Goal: Task Accomplishment & Management: Complete application form

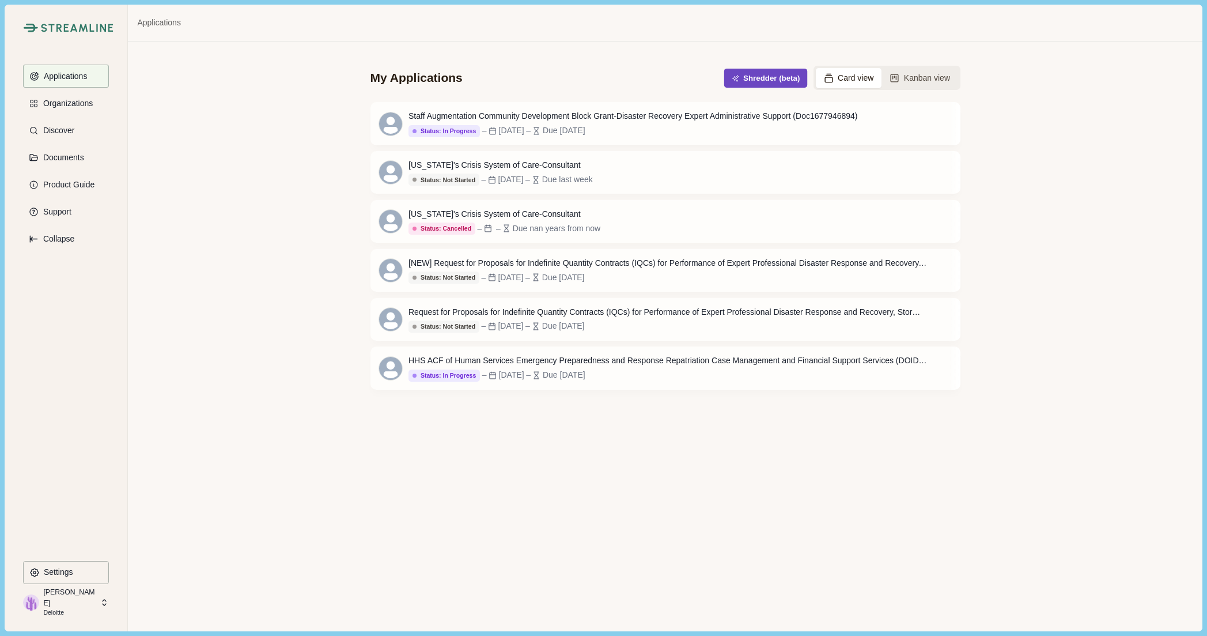
click at [744, 82] on span "button" at bounding box center [738, 77] width 12 height 7
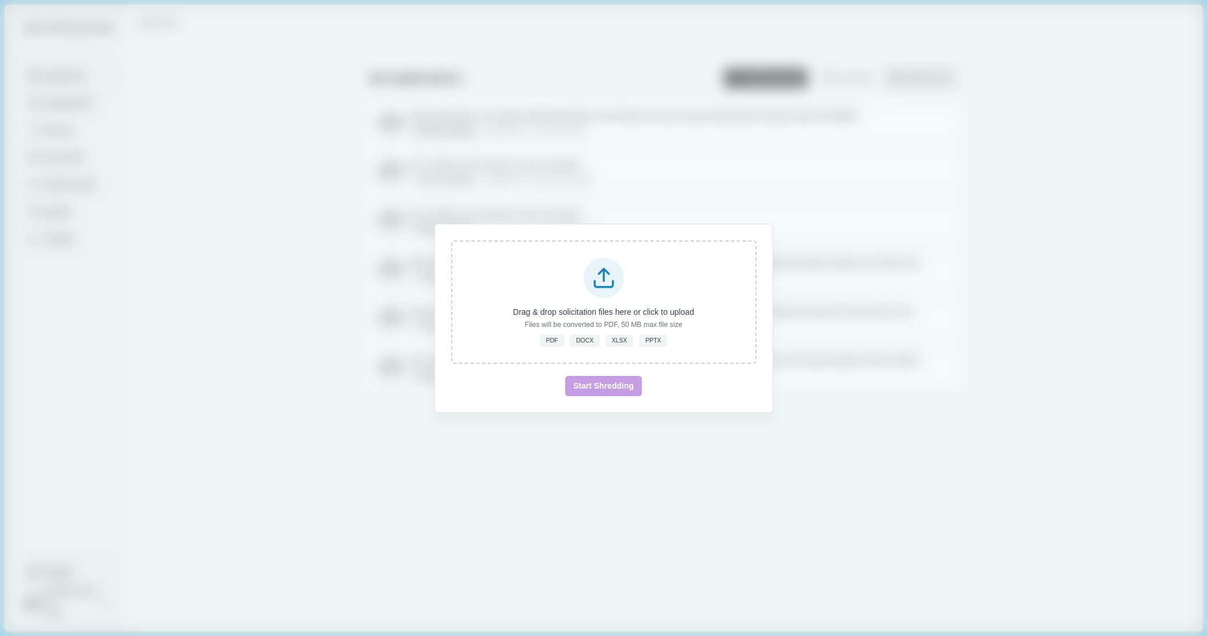
click at [280, 39] on div "Drag & drop solicitation files here or click to upload Files will be converted …" at bounding box center [603, 318] width 1207 height 636
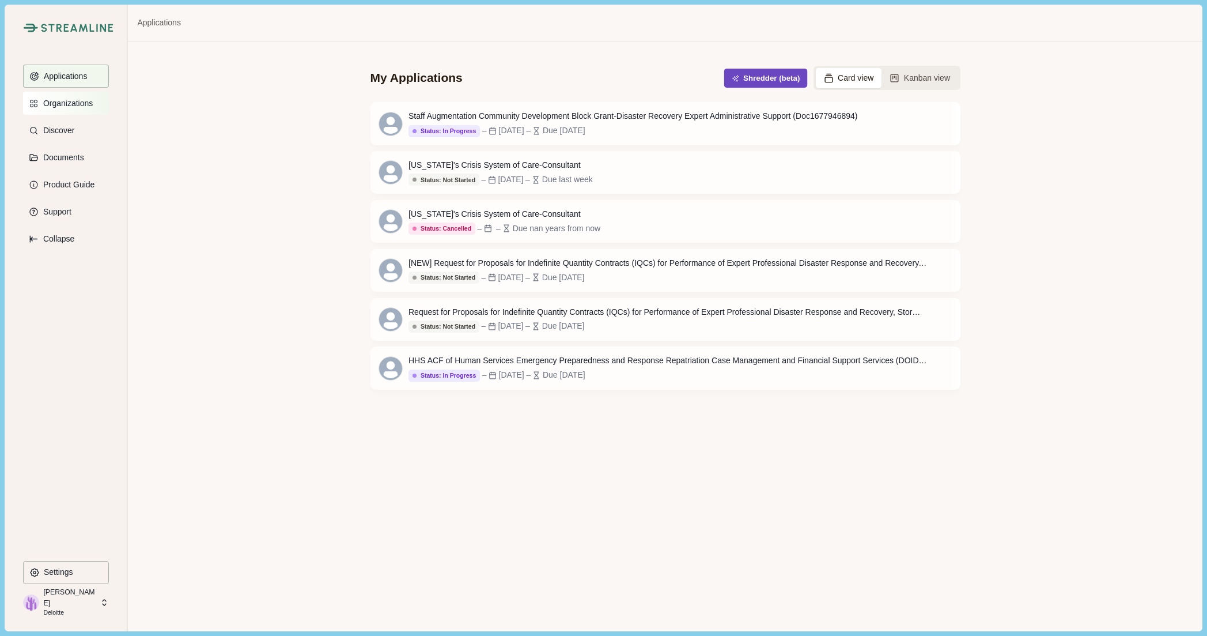
click at [103, 104] on button "Organizations" at bounding box center [66, 103] width 86 height 23
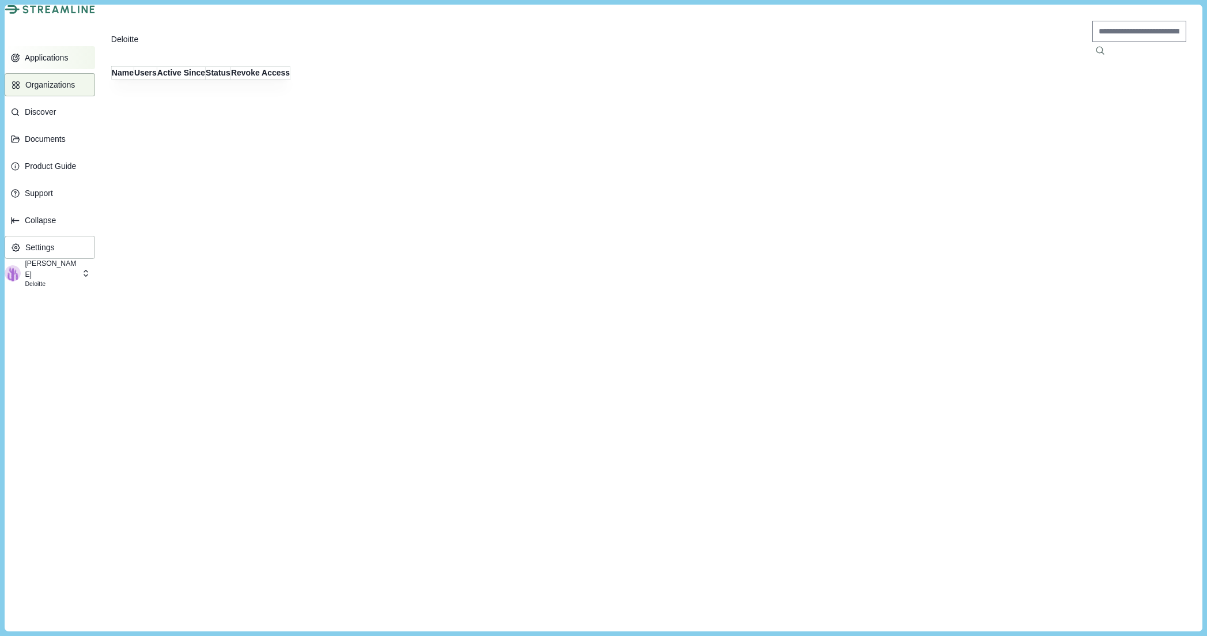
click at [91, 69] on button "Applications" at bounding box center [50, 57] width 90 height 23
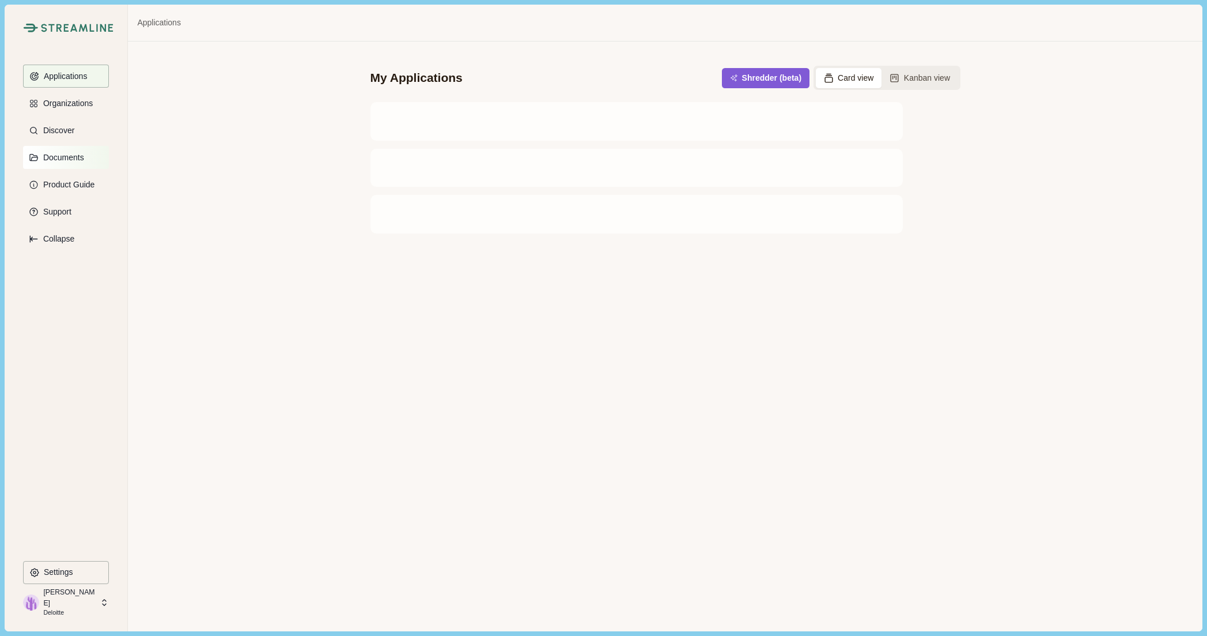
click at [85, 156] on button "Documents" at bounding box center [66, 157] width 86 height 23
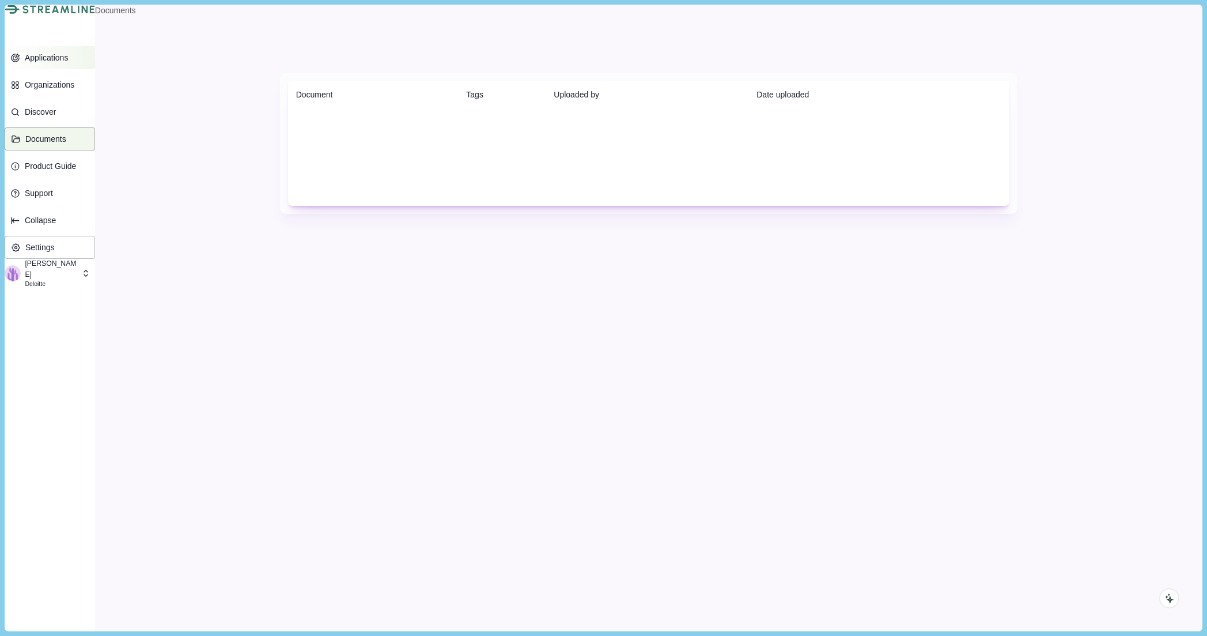
click at [81, 69] on button "Applications" at bounding box center [50, 57] width 90 height 23
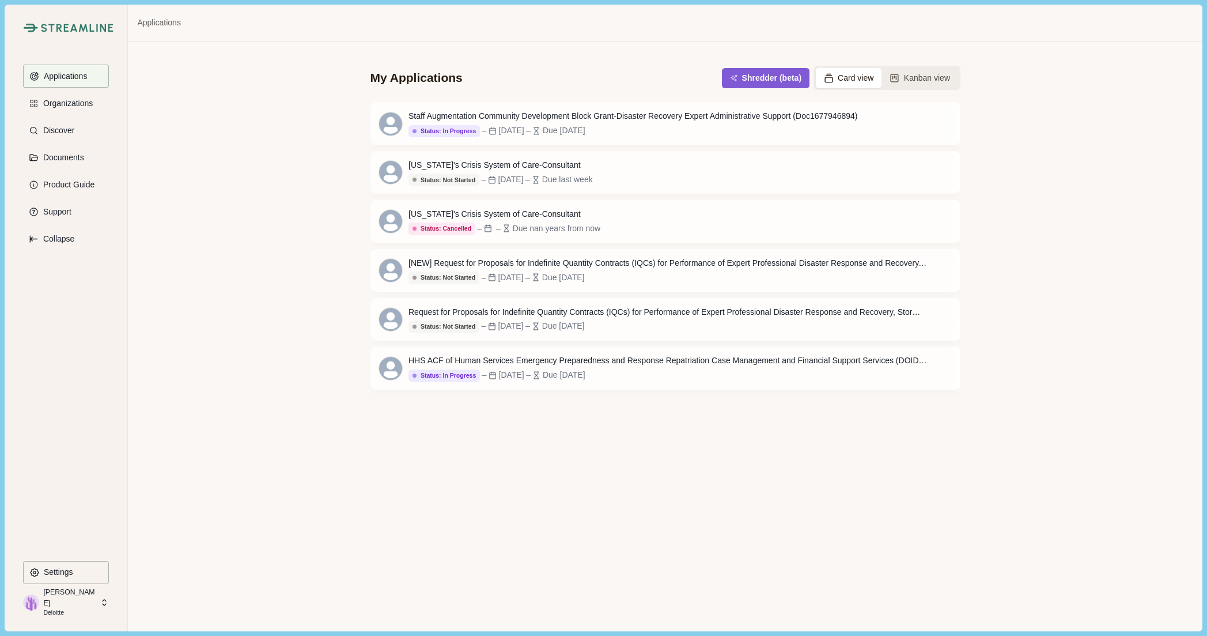
click at [846, 76] on button "Card view" at bounding box center [849, 78] width 66 height 20
click at [777, 82] on button "Shredder (beta)" at bounding box center [766, 78] width 84 height 19
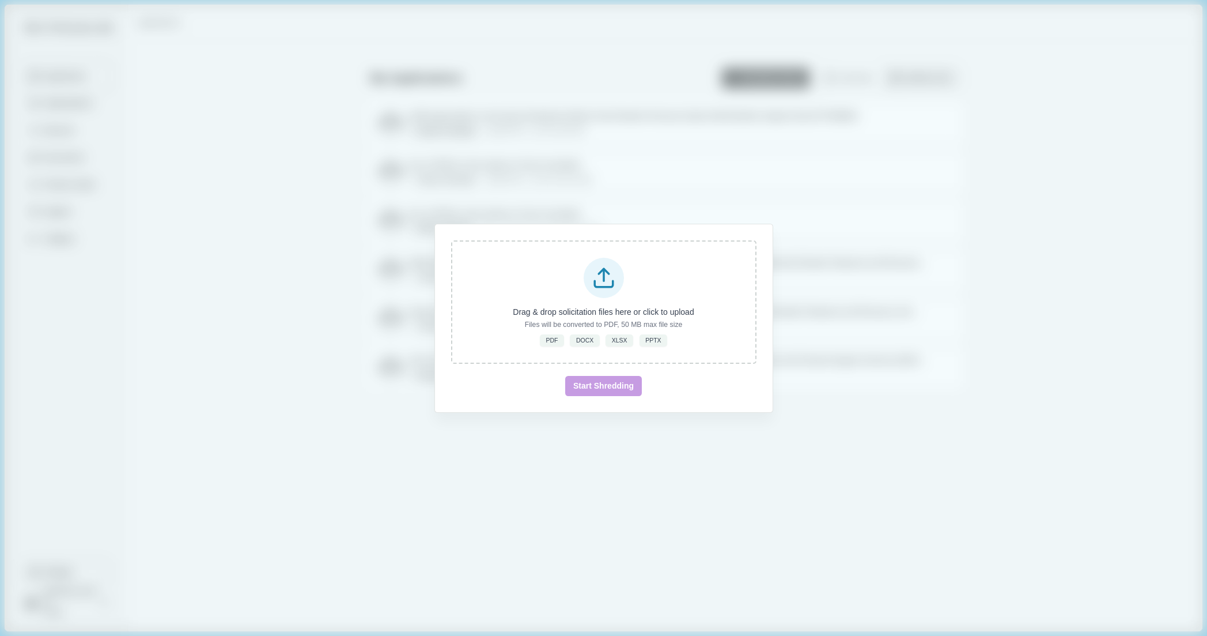
click at [611, 195] on div "Drag & drop solicitation files here or click to upload Files will be converted …" at bounding box center [603, 318] width 1207 height 636
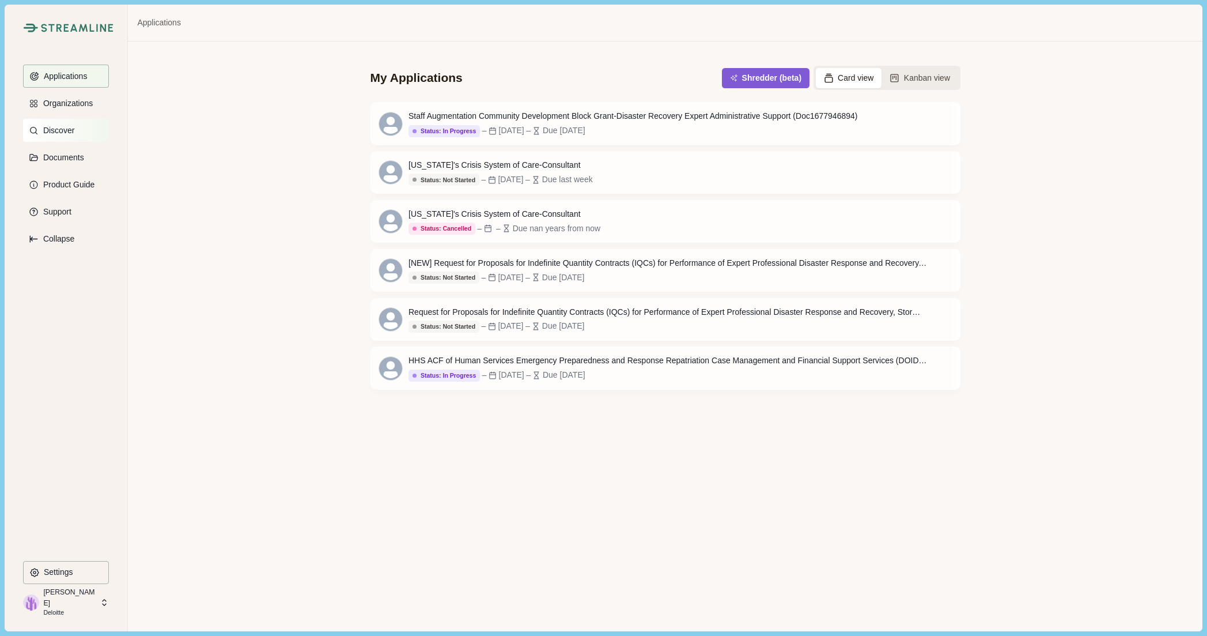
click at [80, 133] on button "Discover" at bounding box center [66, 130] width 86 height 23
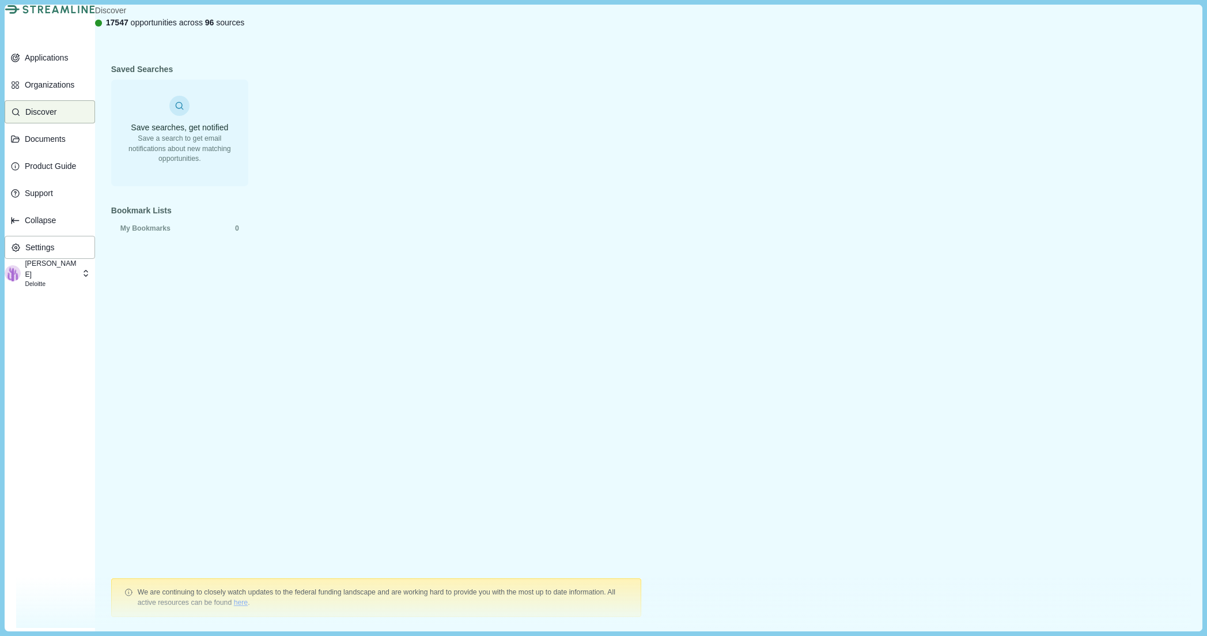
click at [540, 22] on div "Discover 17547 opportunities across 96 sources" at bounding box center [649, 17] width 1108 height 24
paste input "[US_STATE] Parks and Wildlife Department Disaster and FEMA Grant Administration…"
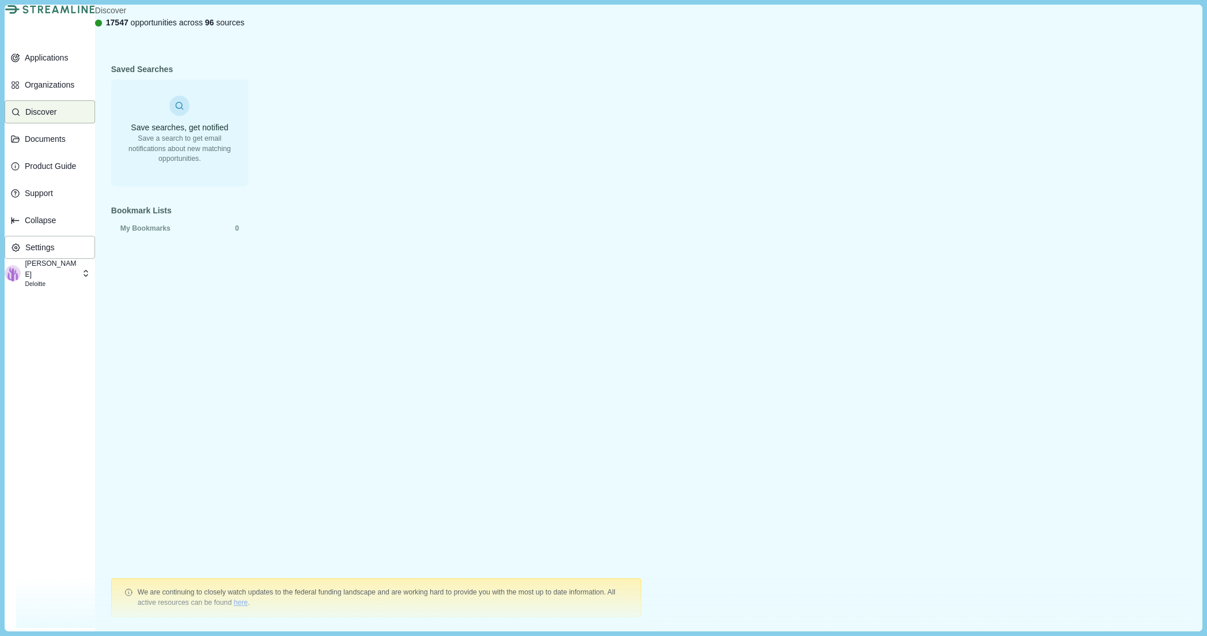
type input "[US_STATE] Parks and Wildlife Department Disaster and FEMA Grant Administration…"
type input "[US_STATE] Parks and Wildlife Department Disaster and FEMA Grant Administration"
click at [77, 69] on button "Applications" at bounding box center [50, 57] width 90 height 23
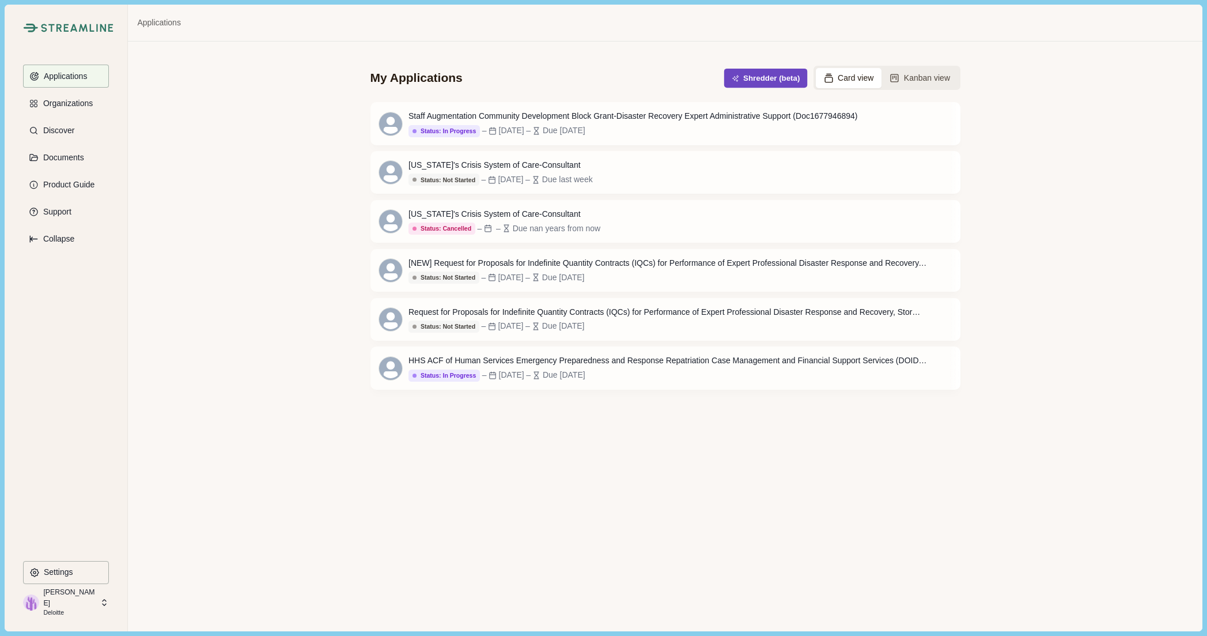
click at [765, 76] on button "Shredder (beta)" at bounding box center [766, 78] width 84 height 19
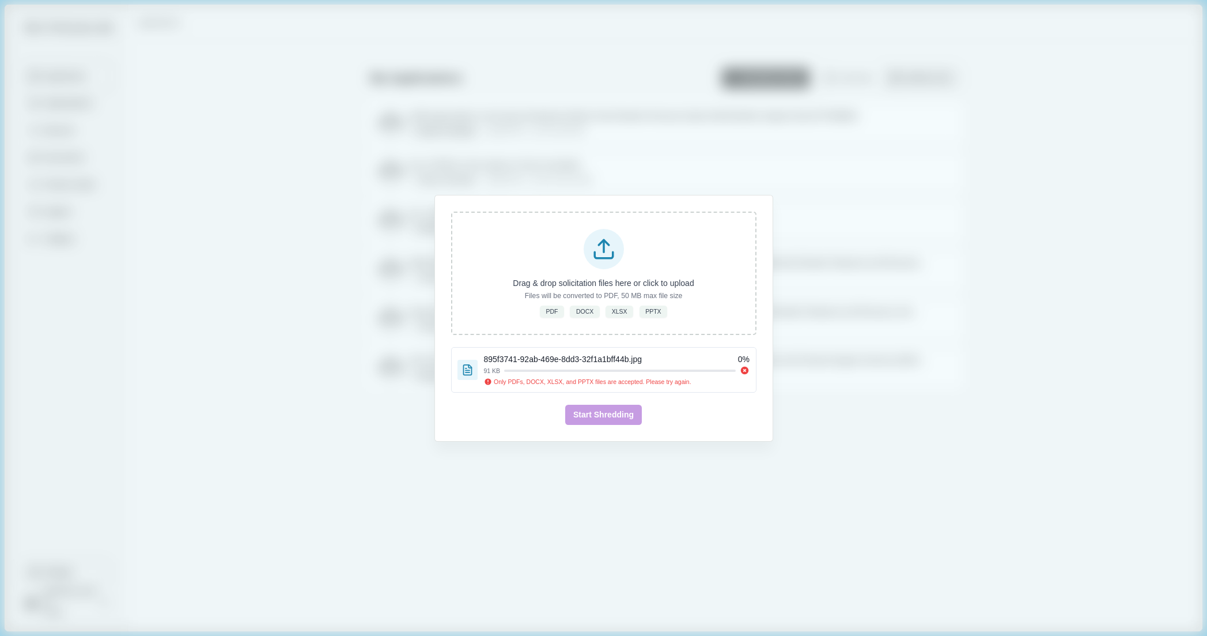
click at [503, 546] on div "Drag & drop solicitation files here or click to upload Files will be converted …" at bounding box center [603, 318] width 1207 height 636
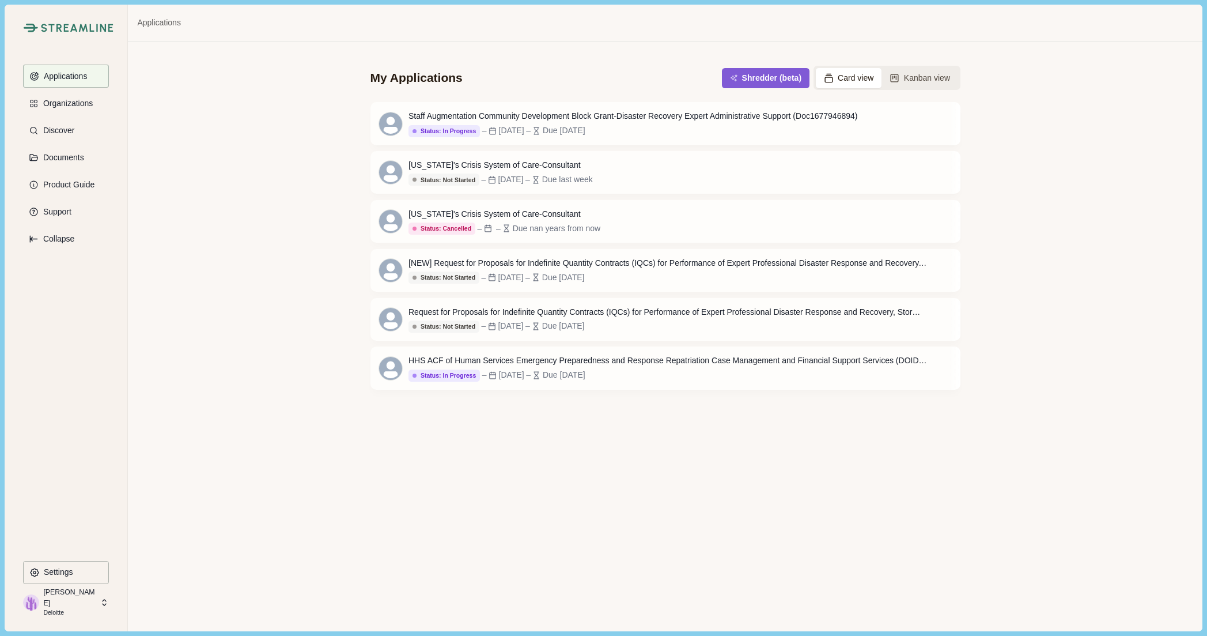
click at [282, 358] on div "My Applications Shredder (beta) Card view Kanban view Staff Augmentation Commun…" at bounding box center [665, 335] width 1074 height 589
click at [794, 81] on button "Shredder (beta)" at bounding box center [766, 78] width 84 height 19
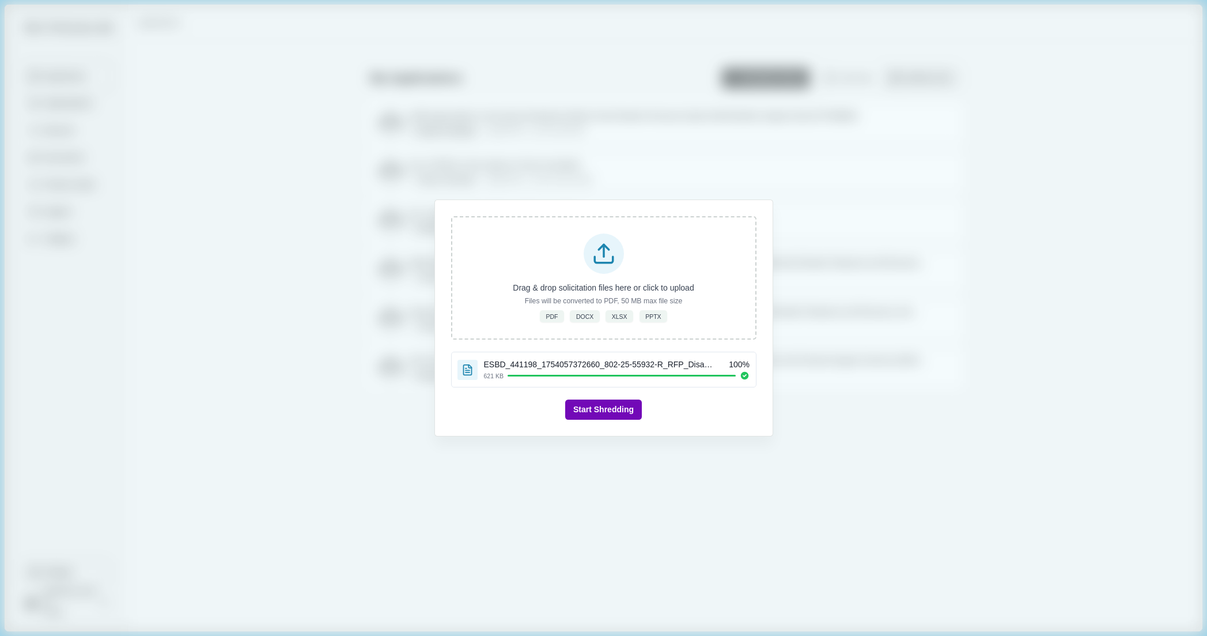
click at [53, 364] on div "Drag & drop solicitation files here or click to upload Files will be converted …" at bounding box center [603, 318] width 1207 height 636
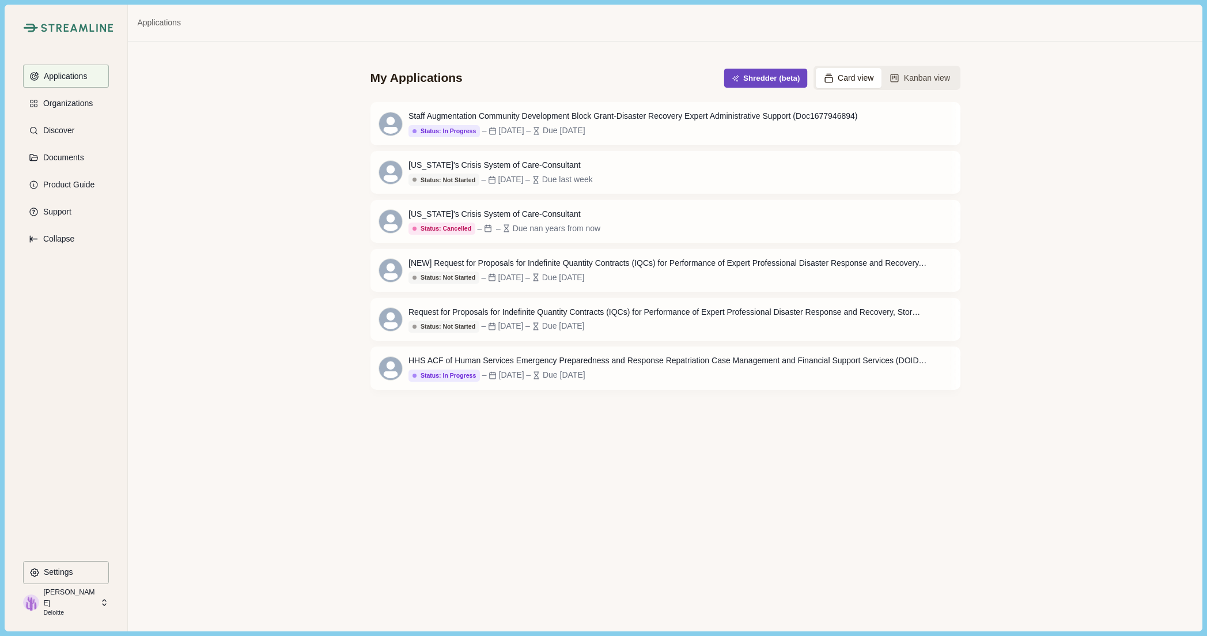
click at [774, 79] on button "Shredder (beta)" at bounding box center [766, 78] width 84 height 19
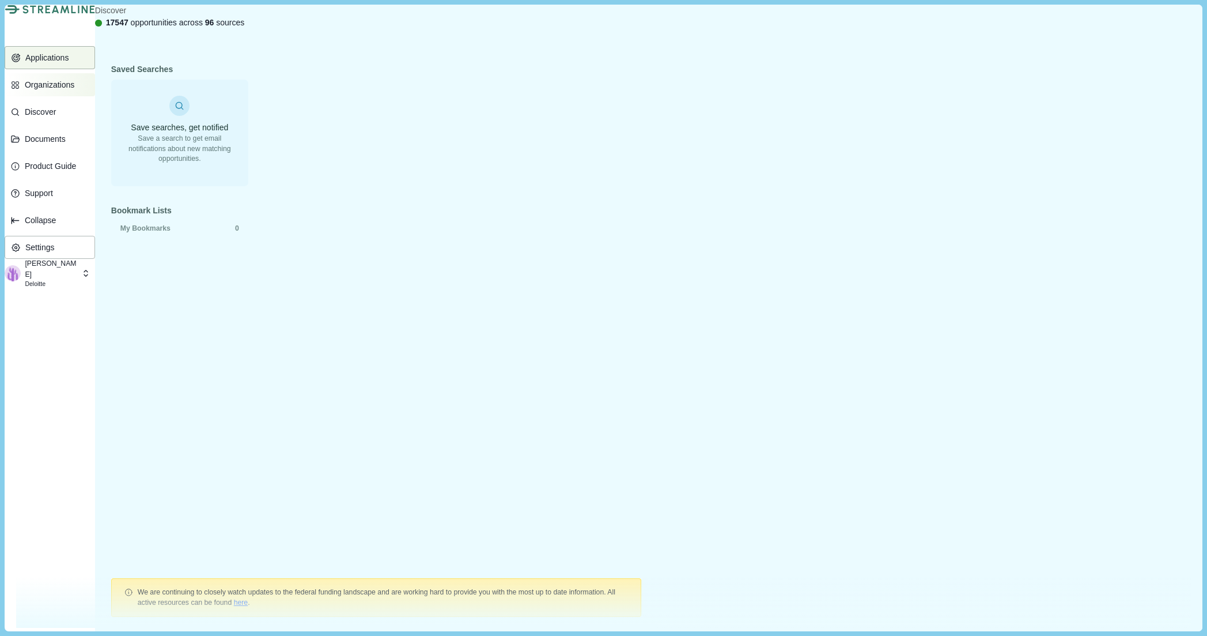
click at [58, 90] on p "Organizations" at bounding box center [48, 85] width 54 height 10
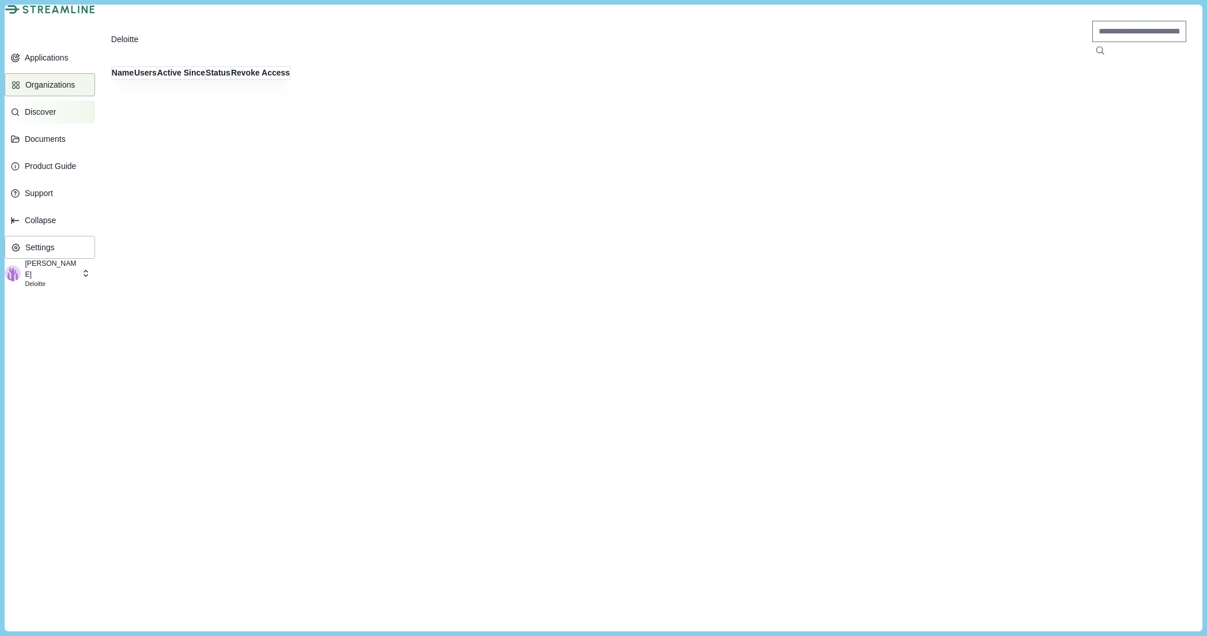
click at [56, 117] on p "Discover" at bounding box center [38, 112] width 35 height 10
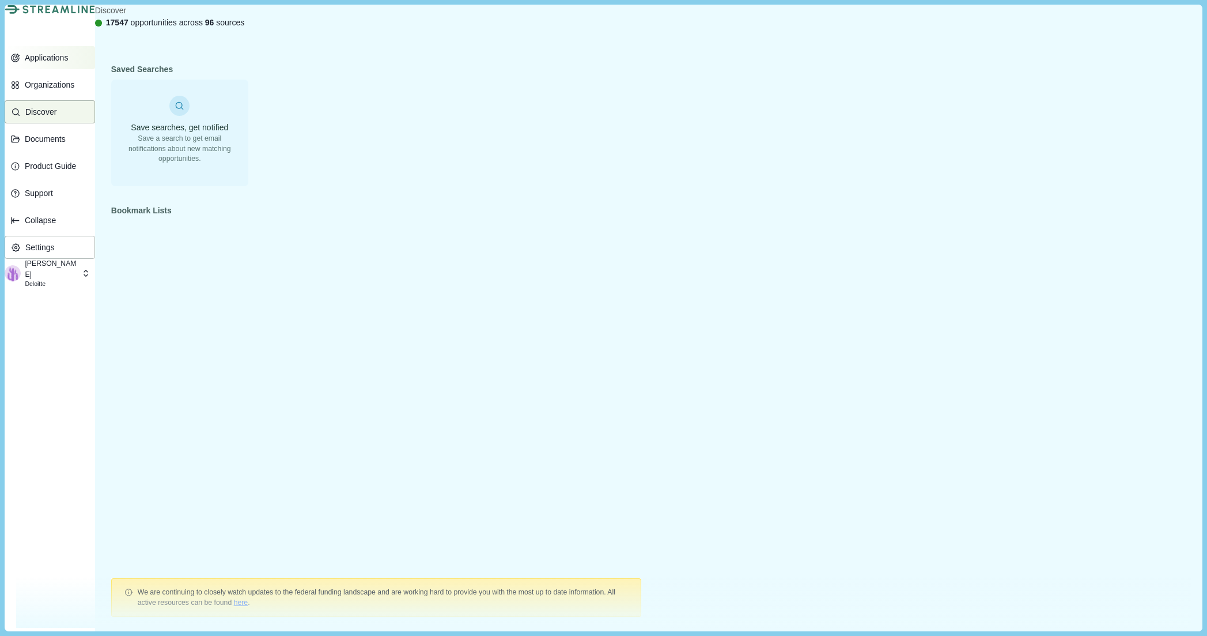
click at [92, 69] on button "Applications" at bounding box center [50, 57] width 90 height 23
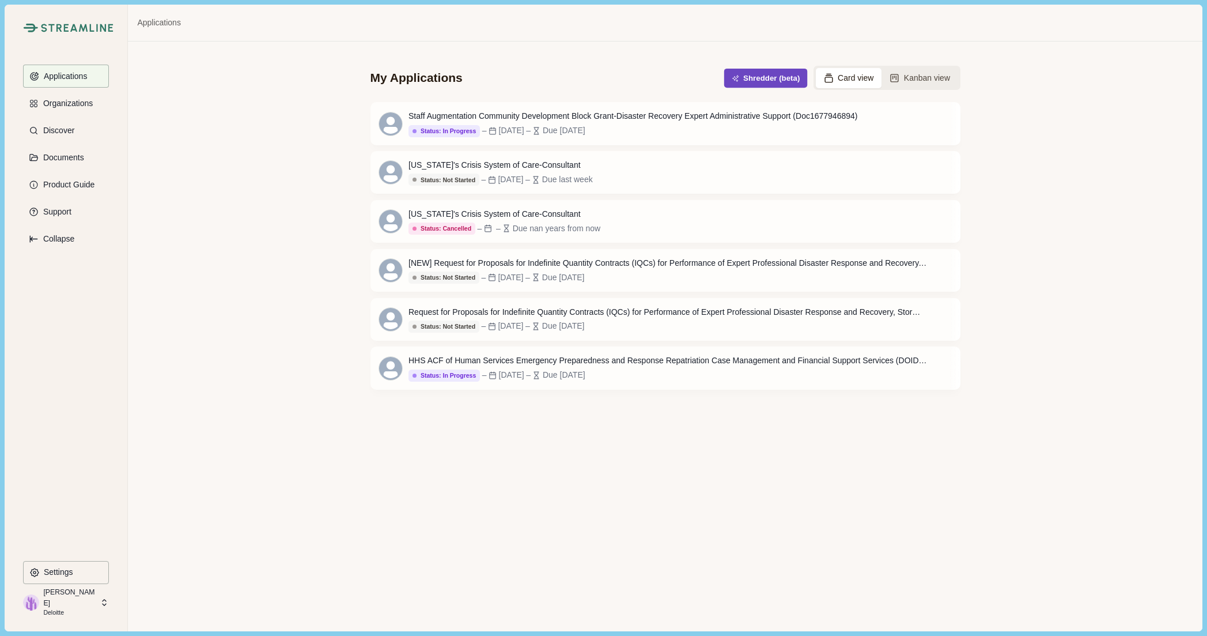
click at [788, 84] on button "Shredder (beta)" at bounding box center [766, 78] width 84 height 19
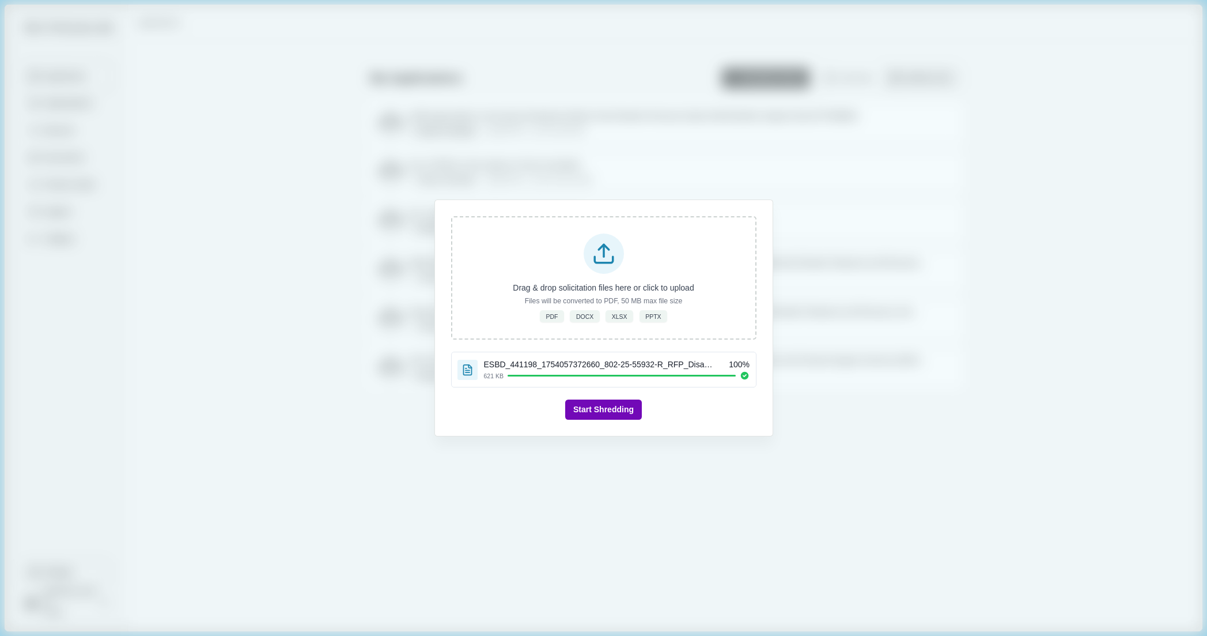
click at [615, 401] on button "Start Shredding" at bounding box center [603, 409] width 77 height 20
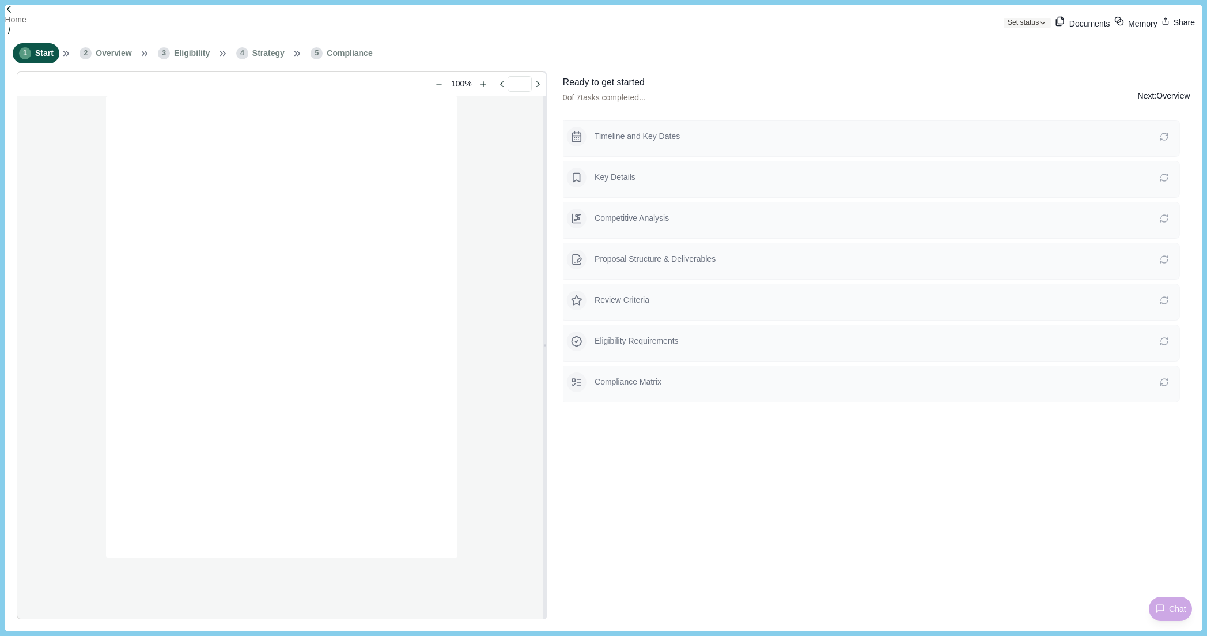
type input "**********"
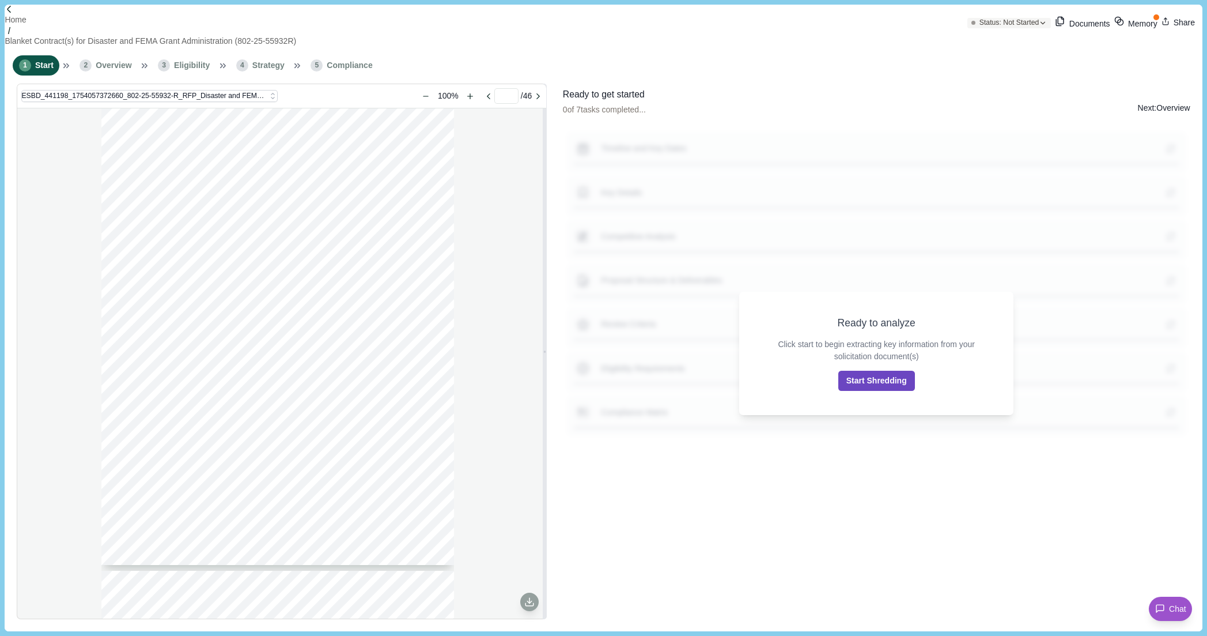
click at [878, 376] on button "Start Shredding" at bounding box center [877, 381] width 77 height 20
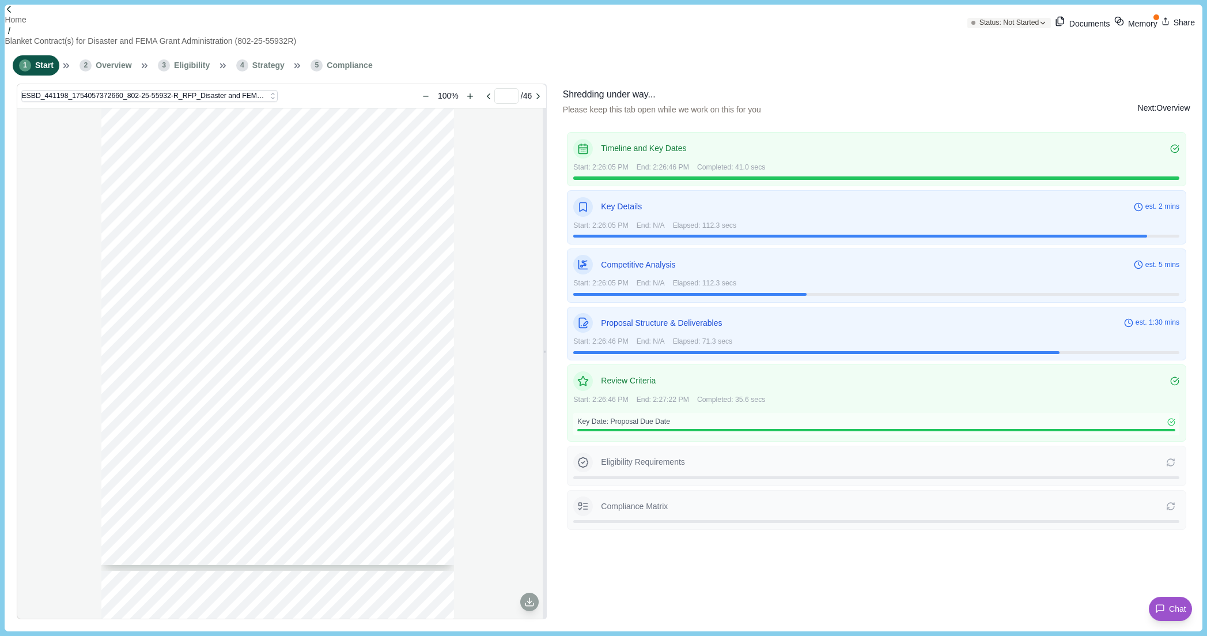
click at [76, 322] on div "[US_STATE] Parks and Wildlife Department Purchasing and Contracting C-1 [STREET…" at bounding box center [281, 363] width 529 height 510
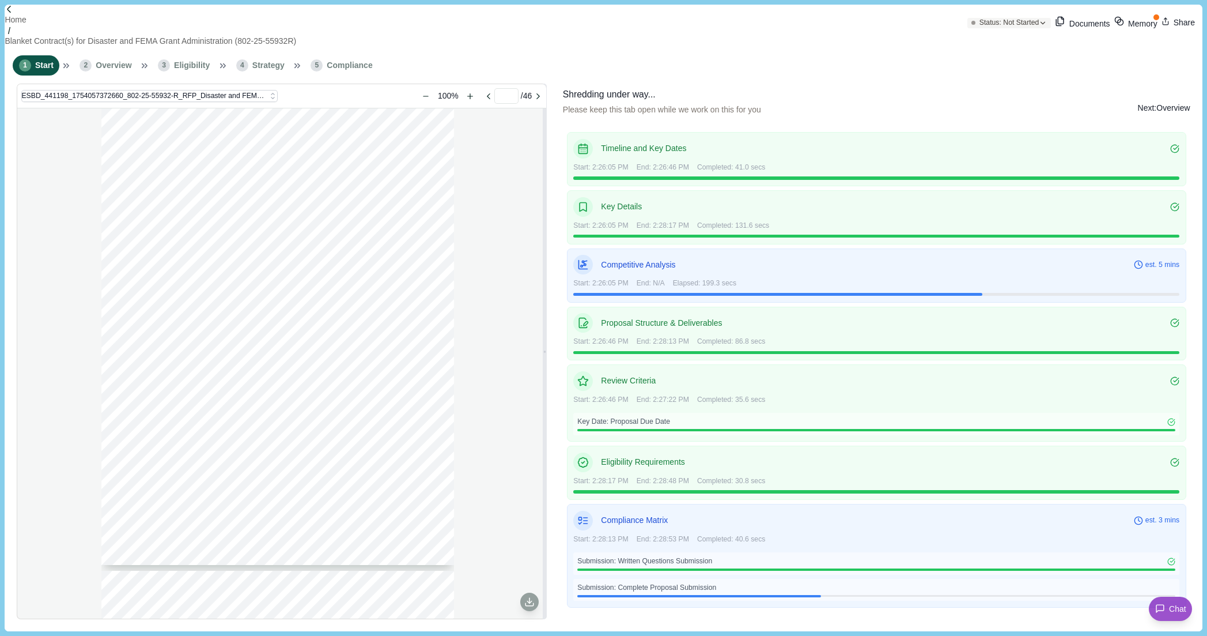
click at [62, 274] on div "[US_STATE] Parks and Wildlife Department Purchasing and Contracting C-1 [STREET…" at bounding box center [281, 363] width 529 height 510
click at [65, 199] on div "[US_STATE] Parks and Wildlife Department Purchasing and Contracting C-1 [STREET…" at bounding box center [281, 363] width 529 height 510
drag, startPoint x: 61, startPoint y: 193, endPoint x: 70, endPoint y: 186, distance: 11.1
click at [61, 193] on div "[US_STATE] Parks and Wildlife Department Purchasing and Contracting C-1 [STREET…" at bounding box center [281, 363] width 529 height 510
click at [70, 185] on div "[US_STATE] Parks and Wildlife Department Purchasing and Contracting C-1 [STREET…" at bounding box center [281, 363] width 529 height 510
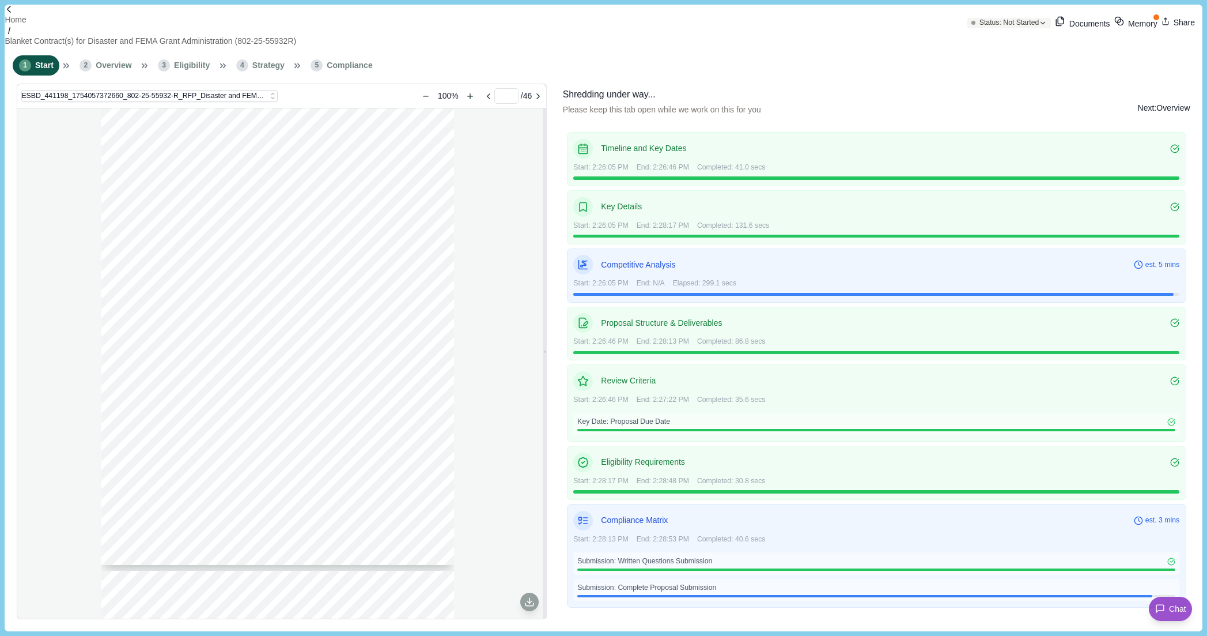
drag, startPoint x: 76, startPoint y: 213, endPoint x: 86, endPoint y: 205, distance: 12.7
click at [76, 213] on div "[US_STATE] Parks and Wildlife Department Purchasing and Contracting C-1 [STREET…" at bounding box center [281, 363] width 529 height 510
click at [1121, 58] on div "1 Start 2 Overview 3 Eligibility 4 Strategy 5 Compliance" at bounding box center [604, 65] width 1198 height 36
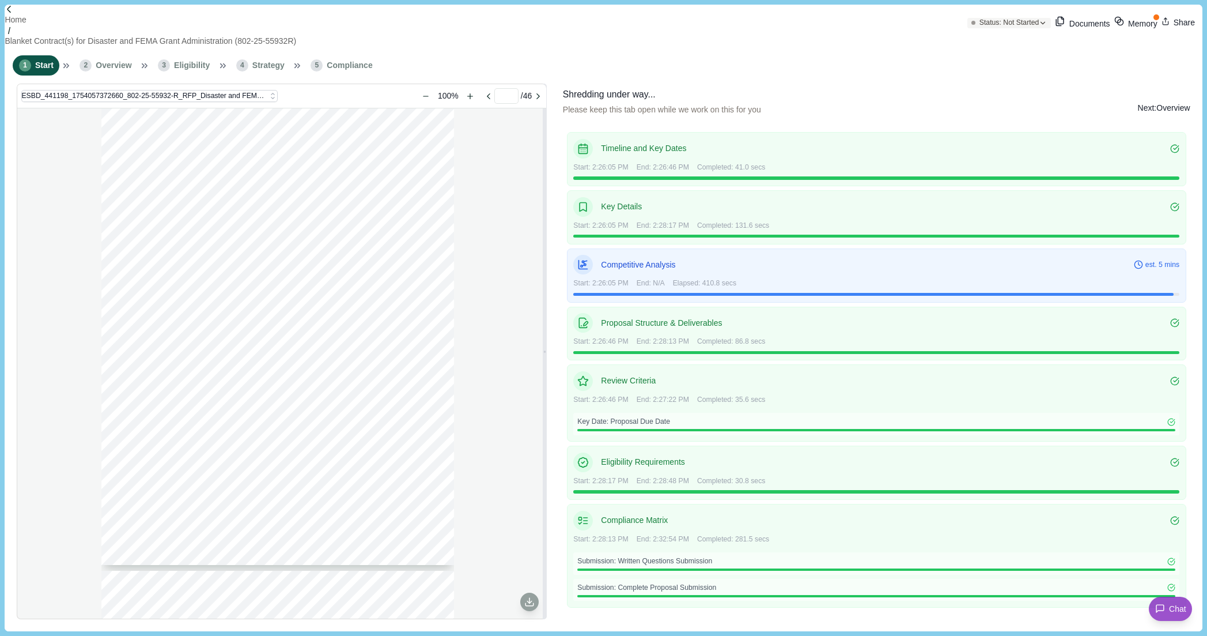
click at [556, 600] on div "**********" at bounding box center [604, 357] width 1198 height 547
click at [1196, 175] on div "**********" at bounding box center [604, 357] width 1198 height 547
click at [1083, 66] on div "1 Start 2 Overview 3 Eligibility 4 Strategy 5 Compliance" at bounding box center [604, 65] width 1198 height 36
click at [556, 549] on div "**********" at bounding box center [604, 357] width 1198 height 547
click at [1051, 70] on div "1 Start 2 Overview 3 Eligibility 4 Strategy 5 Compliance" at bounding box center [604, 65] width 1198 height 36
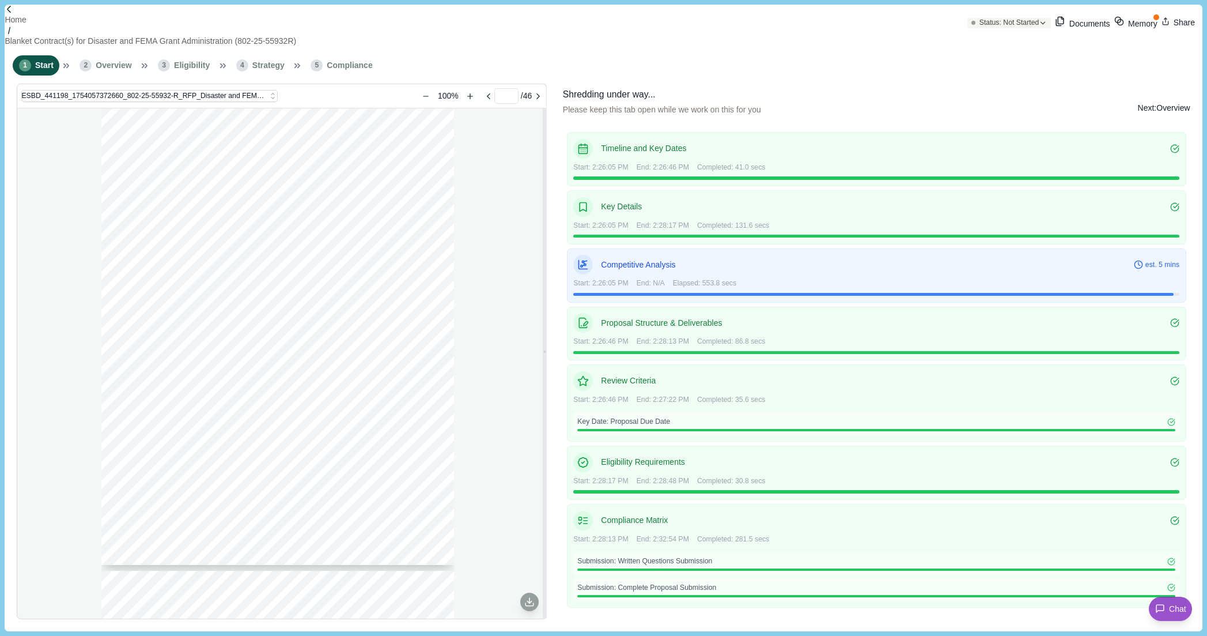
click at [1088, 84] on div "Shredding under way... Please keep this tab open while we work on this for you …" at bounding box center [877, 353] width 636 height 539
click at [1071, 64] on div "1 Start 2 Overview 3 Eligibility 4 Strategy 5 Compliance" at bounding box center [604, 65] width 1198 height 36
click at [1040, 113] on div "Shredding under way... Please keep this tab open while we work on this for you …" at bounding box center [877, 108] width 628 height 40
click at [1009, 88] on div "Shredding under way... Please keep this tab open while we work on this for you …" at bounding box center [877, 108] width 628 height 40
click at [1033, 115] on div "Shredding under way... Please keep this tab open while we work on this for you …" at bounding box center [877, 108] width 628 height 40
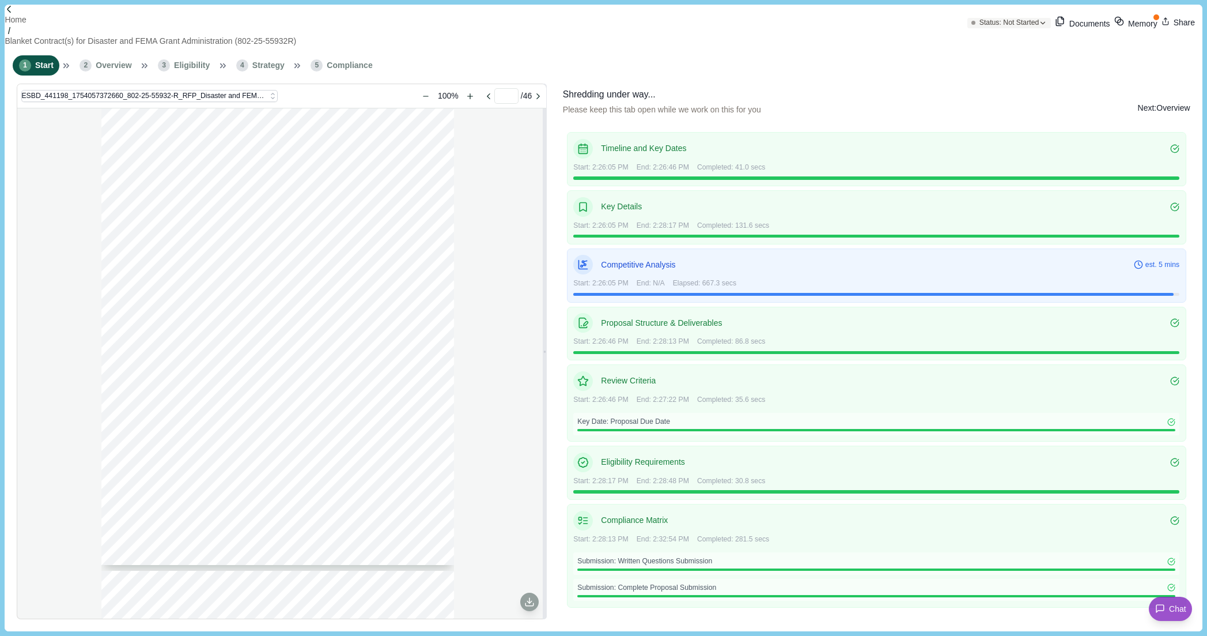
click at [1057, 100] on div "Shredding under way... Please keep this tab open while we work on this for you …" at bounding box center [877, 108] width 628 height 40
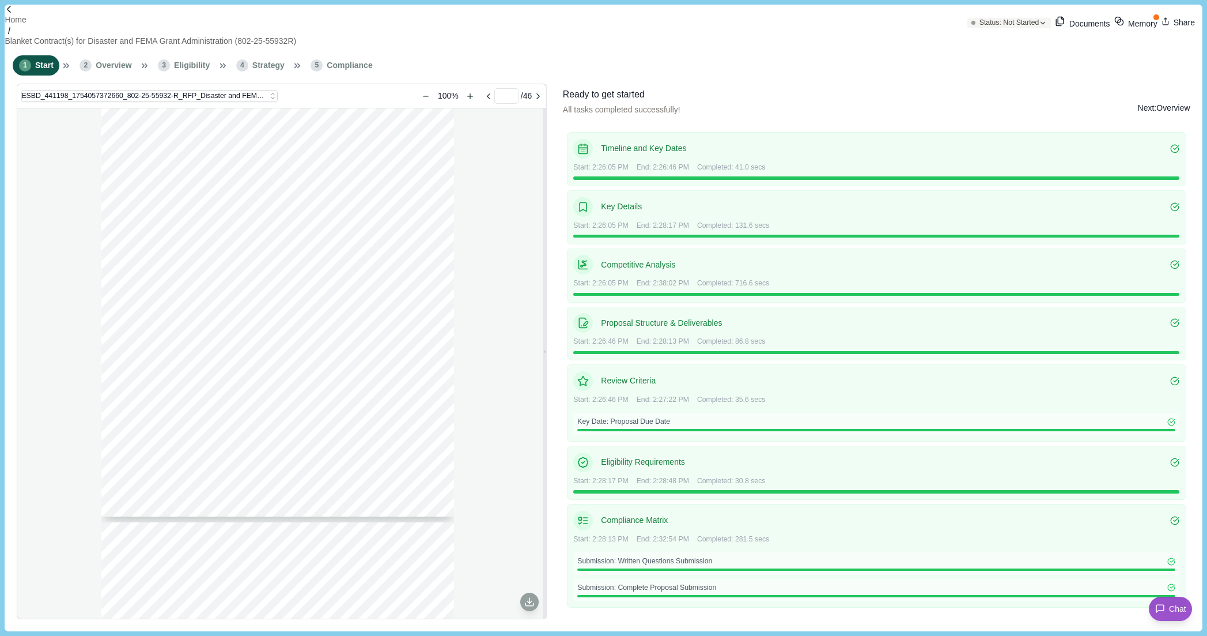
scroll to position [3919, 0]
type input "*"
click at [1149, 88] on button "Next: Overview" at bounding box center [1164, 108] width 52 height 40
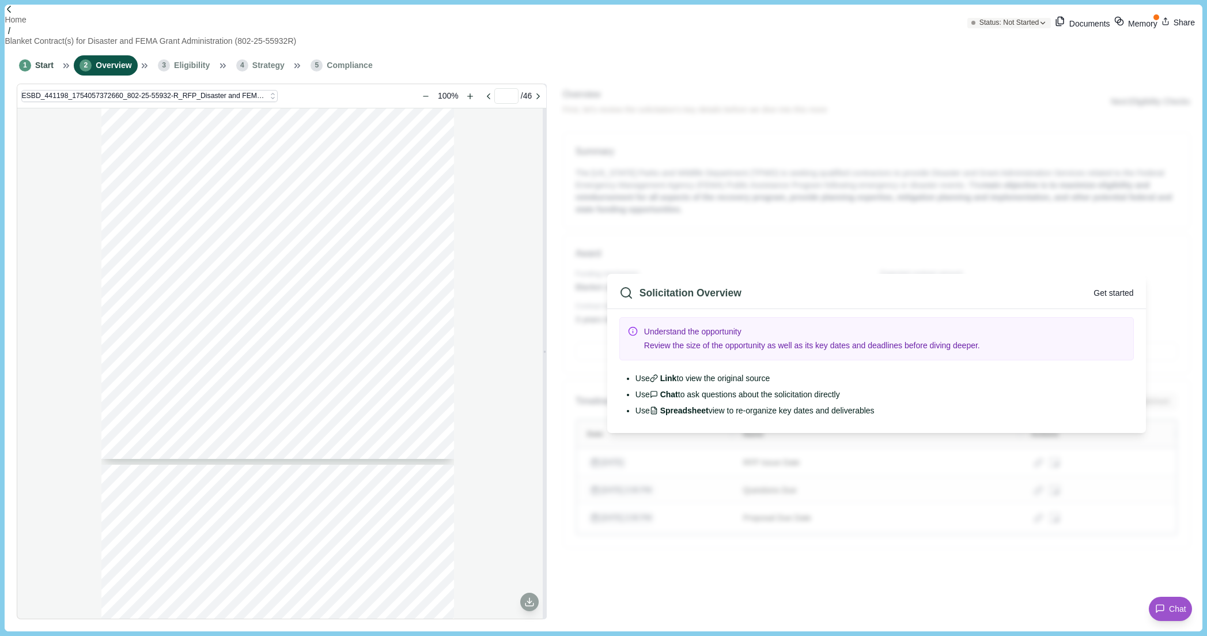
click at [1105, 287] on button "Get started" at bounding box center [1114, 293] width 40 height 12
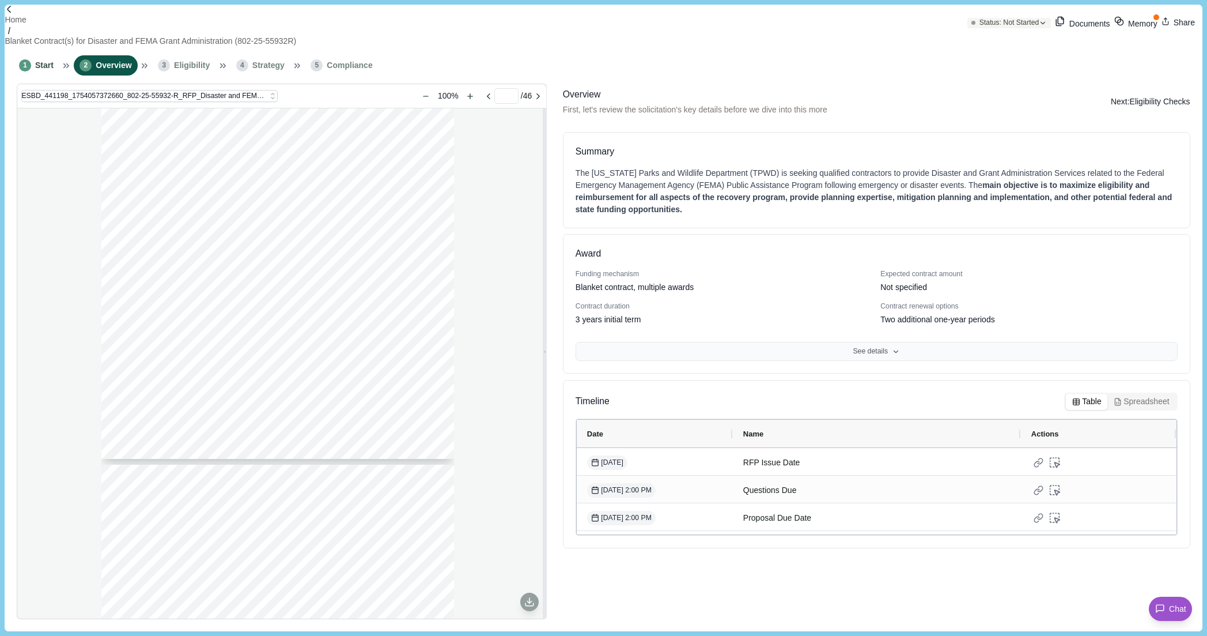
click at [885, 342] on button "See details" at bounding box center [877, 352] width 602 height 20
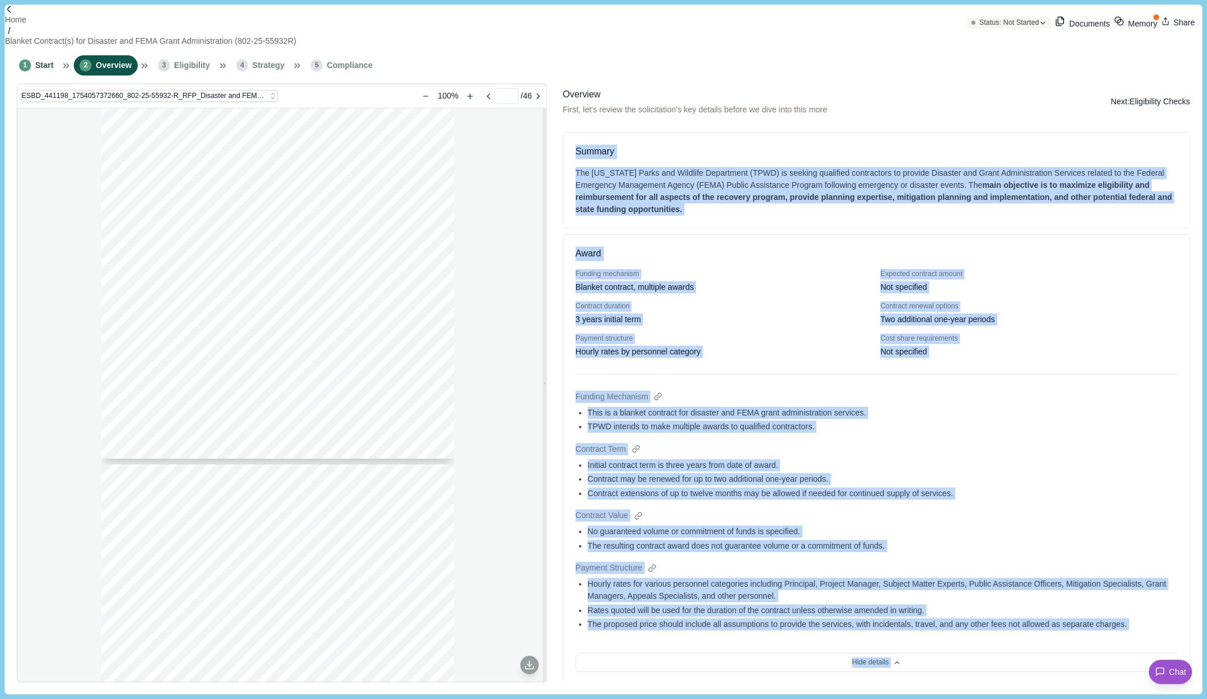
drag, startPoint x: 562, startPoint y: 119, endPoint x: 972, endPoint y: 743, distance: 747.0
click at [972, 635] on html "**********" at bounding box center [603, 349] width 1207 height 699
click at [1024, 474] on div "Contract may be renewed for up to two additional one-year periods." at bounding box center [883, 479] width 590 height 12
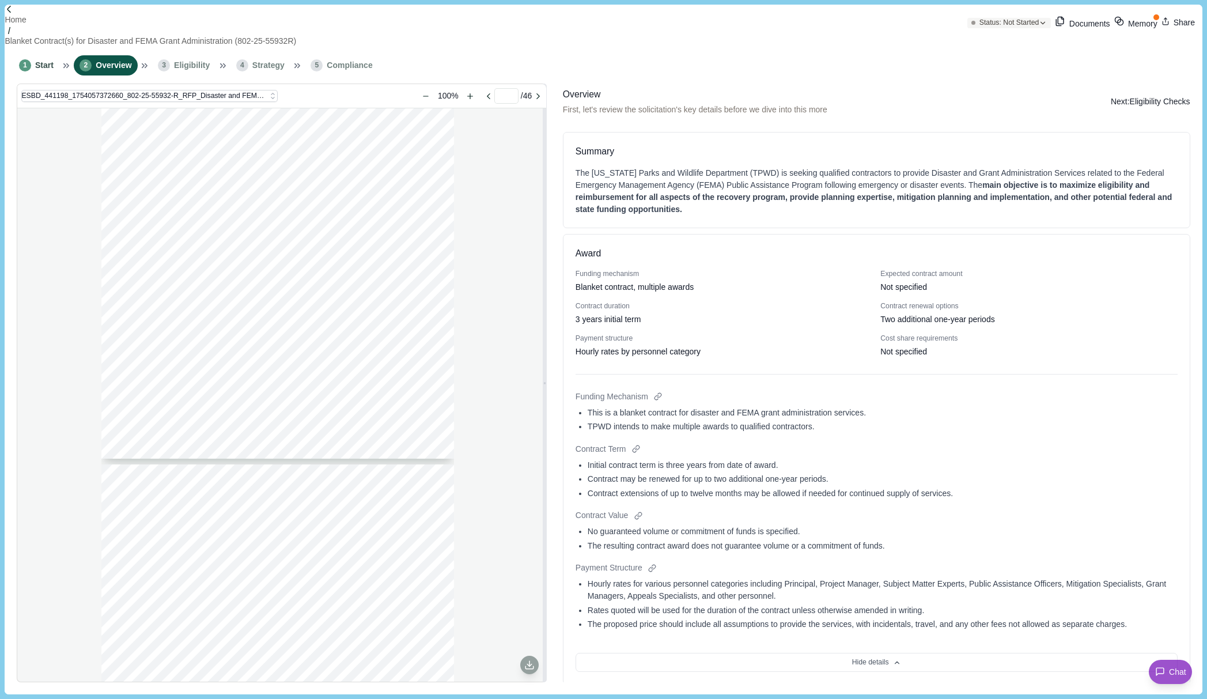
click at [961, 72] on div "1 Start 2 Overview 3 Eligibility 4 Strategy 5 Compliance" at bounding box center [604, 65] width 1198 height 36
click at [1060, 452] on div "Contract Term Initial contract term is three years from date of award. Contract…" at bounding box center [877, 472] width 602 height 59
click at [1149, 96] on button "Next: Eligibility Checks" at bounding box center [1151, 102] width 80 height 12
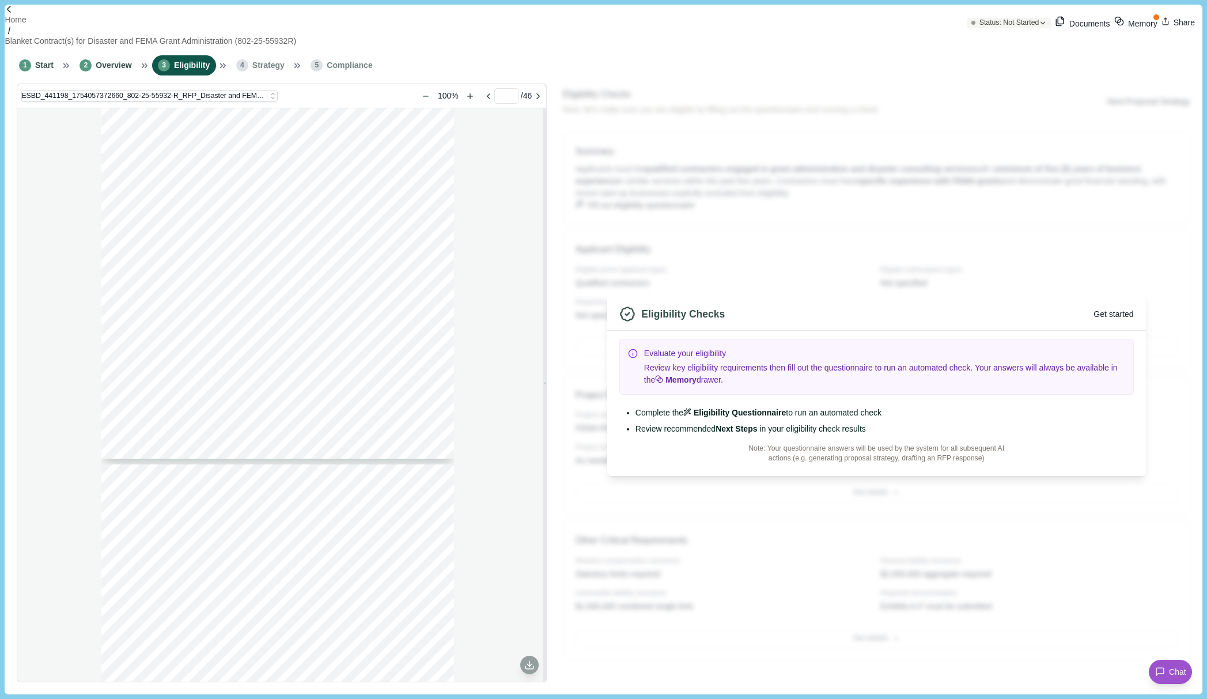
click at [1097, 308] on button "Get started" at bounding box center [1114, 314] width 40 height 12
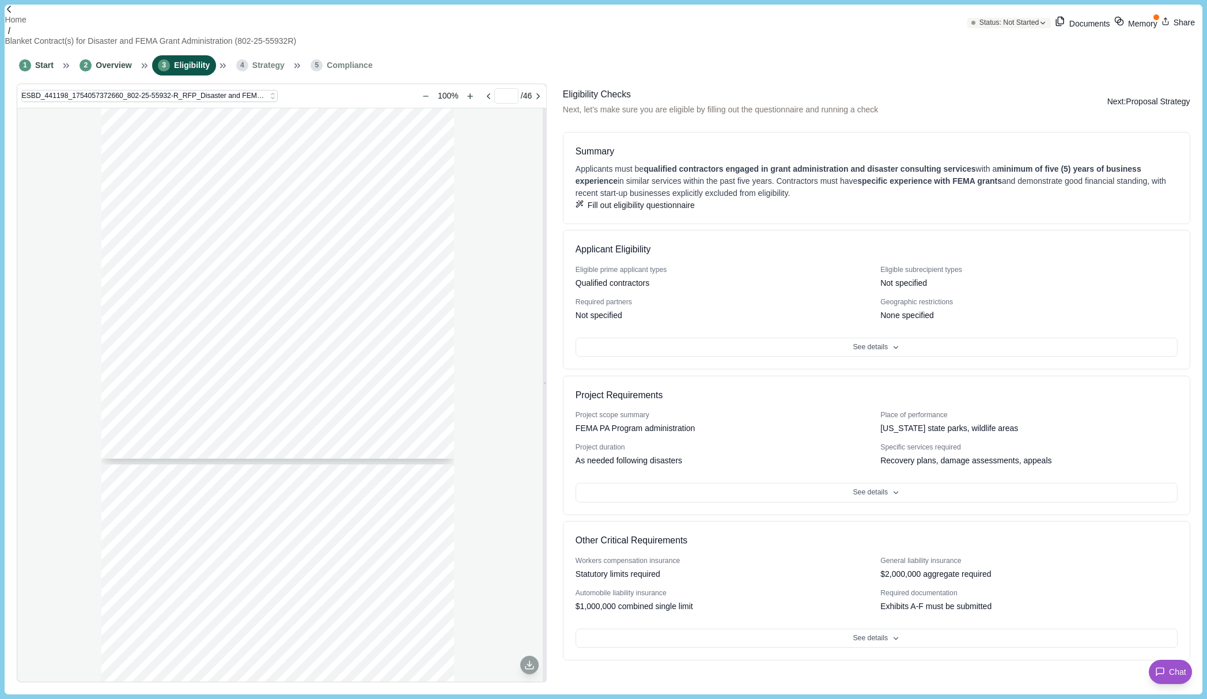
click at [1143, 95] on button "Next: Proposal Strategy" at bounding box center [1149, 102] width 83 height 28
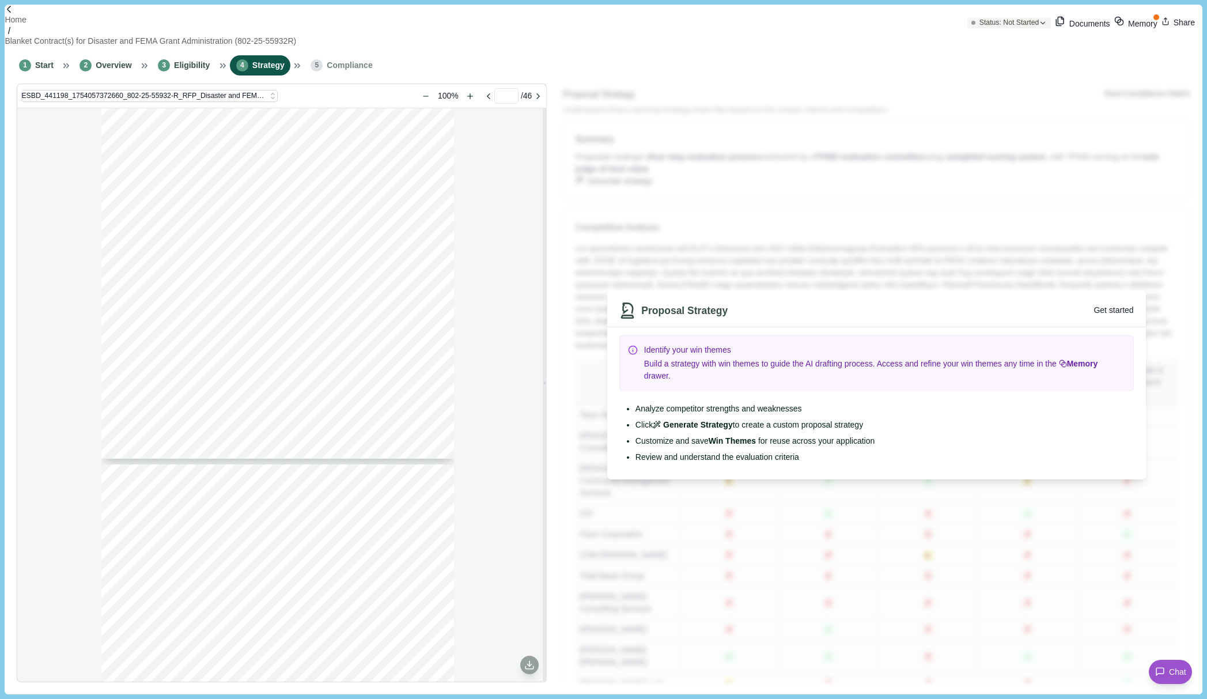
click at [1094, 308] on button "Get started" at bounding box center [1114, 310] width 40 height 12
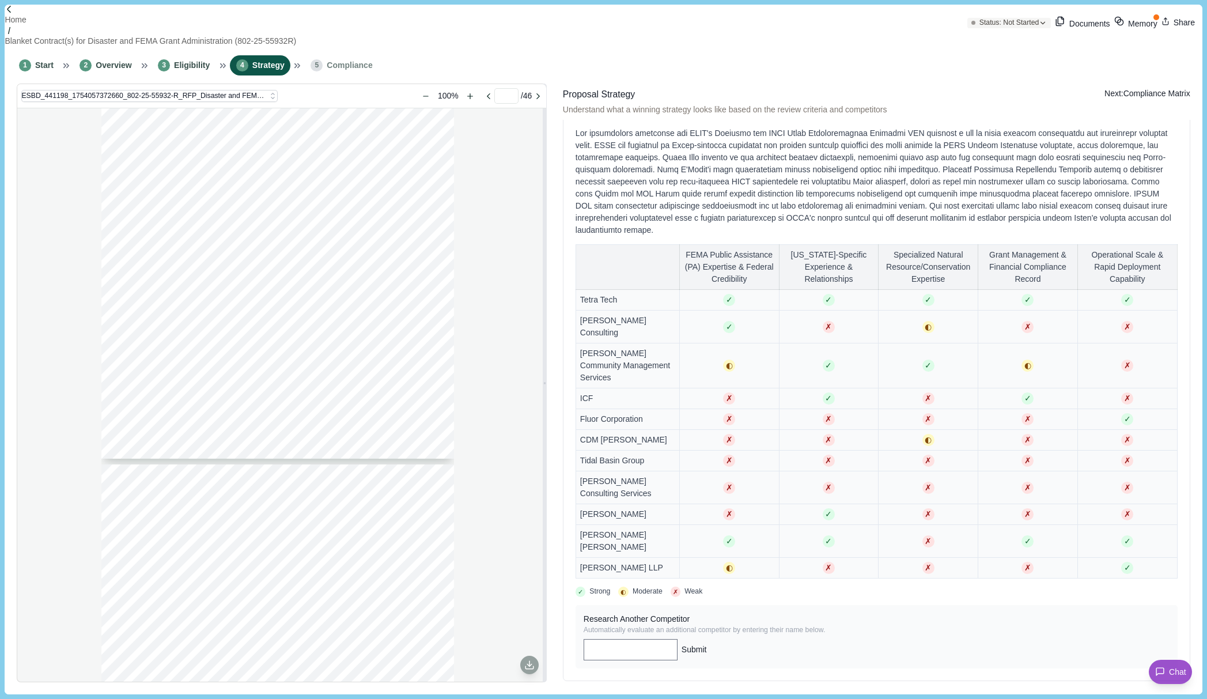
scroll to position [58, 0]
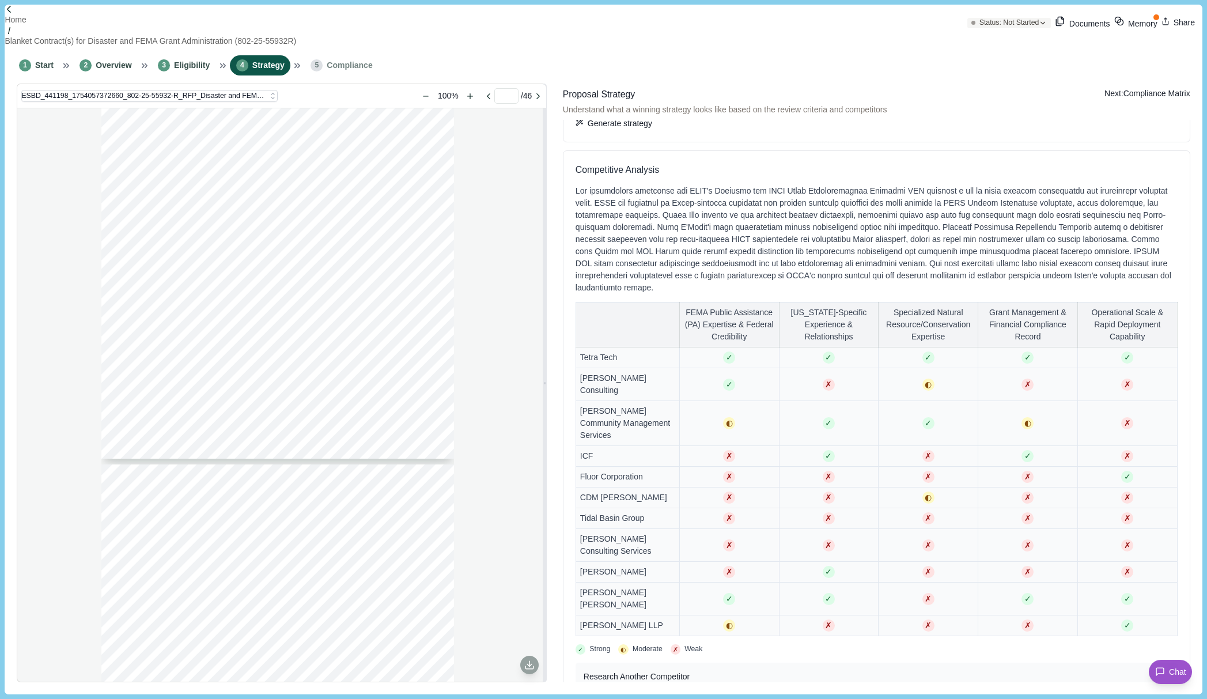
click at [1146, 88] on button "Next: Compliance Matrix" at bounding box center [1148, 94] width 86 height 12
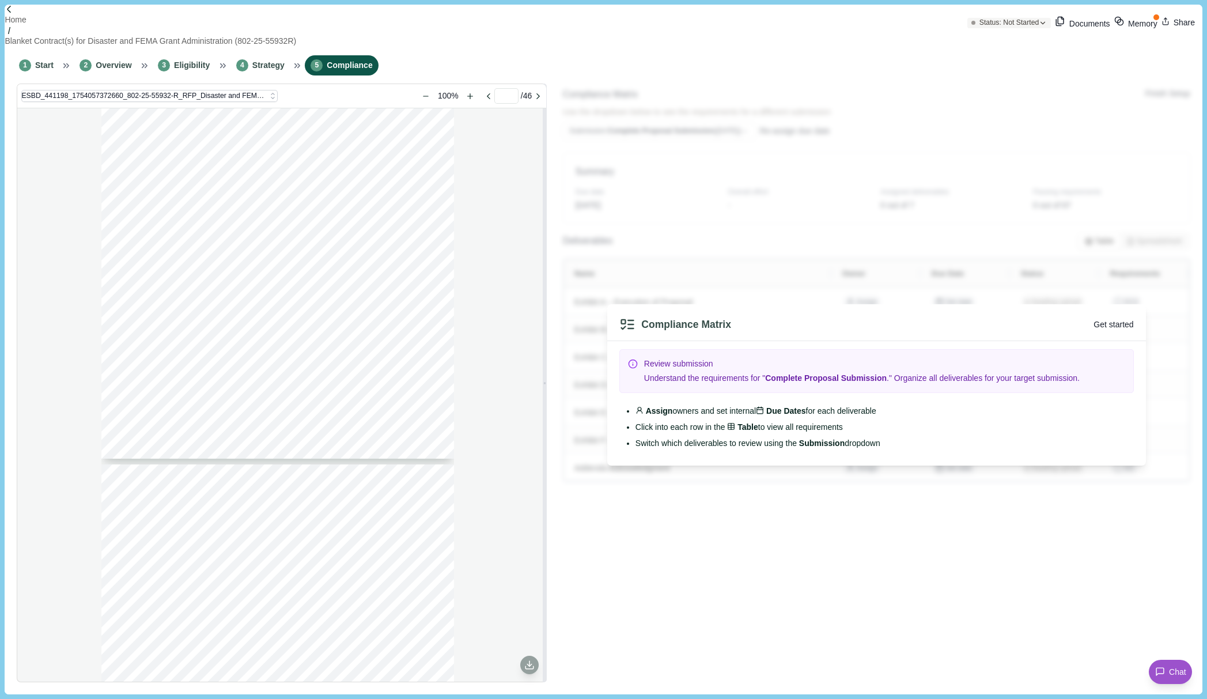
click at [1104, 319] on button "Get started" at bounding box center [1114, 325] width 40 height 12
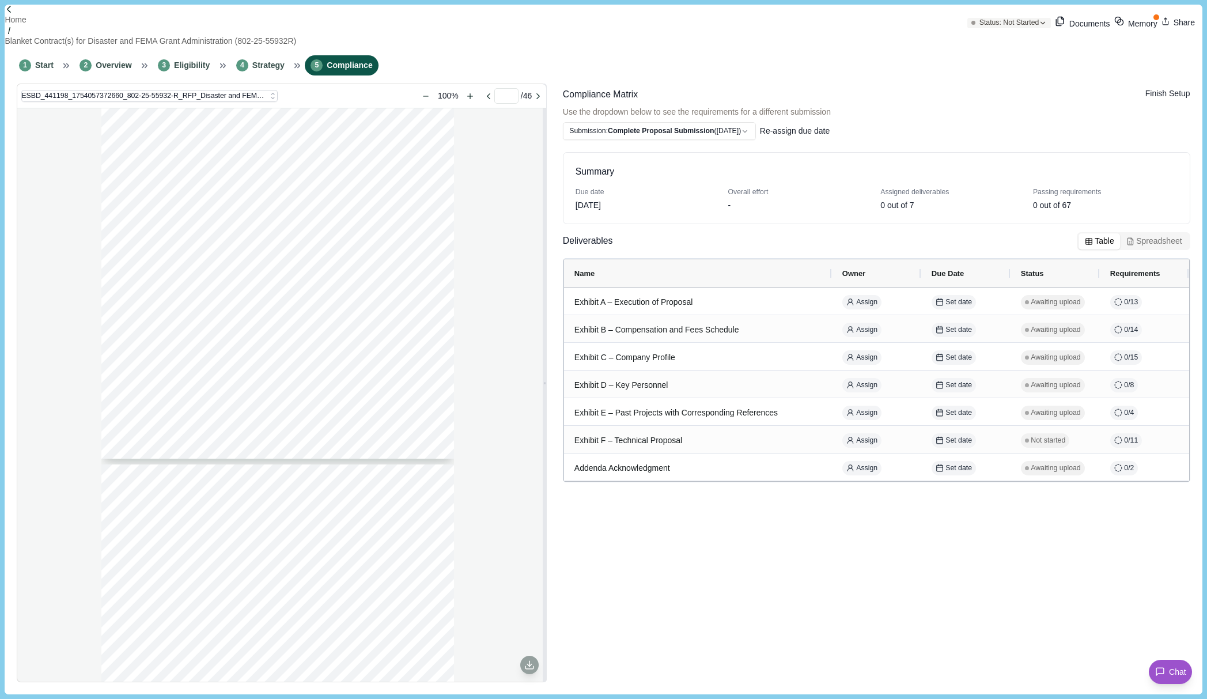
click at [1165, 90] on button "Finish Setup" at bounding box center [1168, 94] width 45 height 12
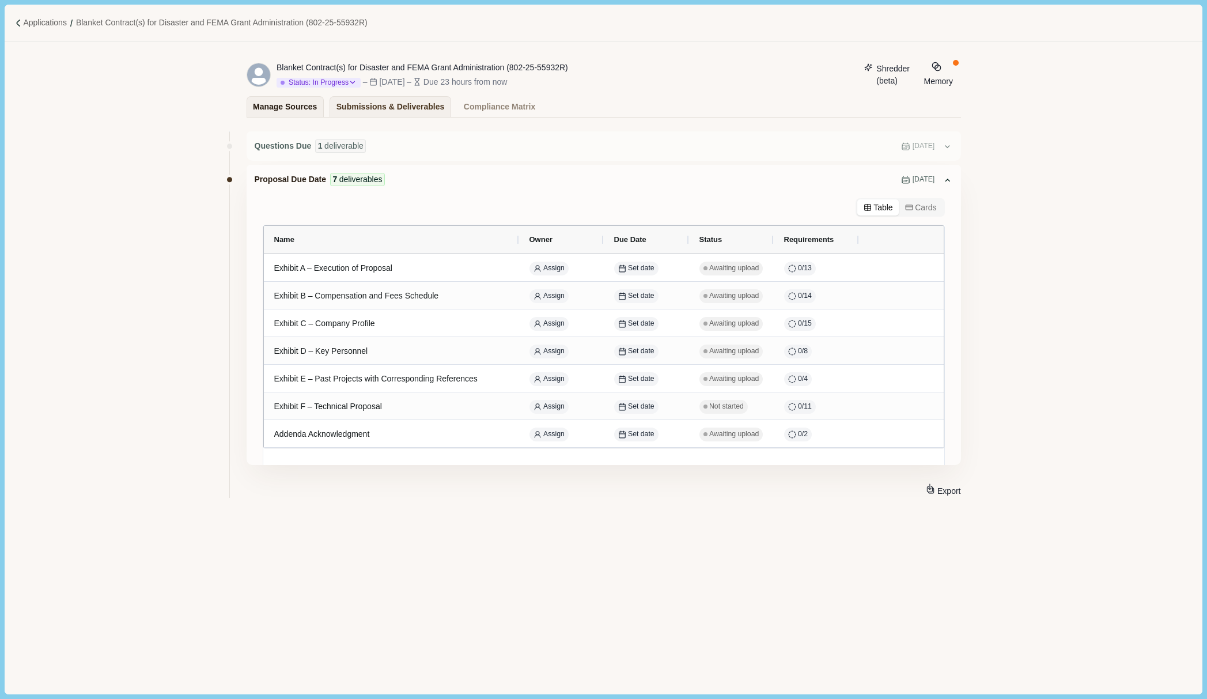
click at [308, 108] on div "Manage Sources" at bounding box center [285, 107] width 64 height 20
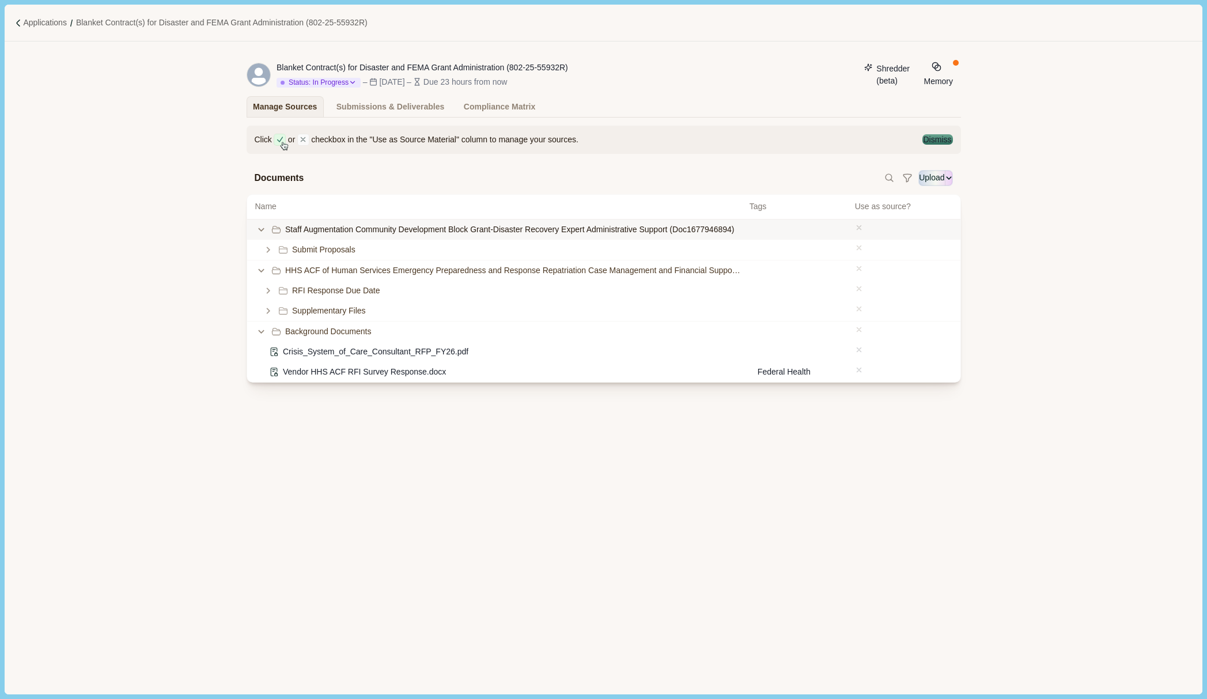
click at [338, 234] on span "Staff Augmentation Community Development Block Grant-Disaster Recovery Expert A…" at bounding box center [509, 230] width 449 height 12
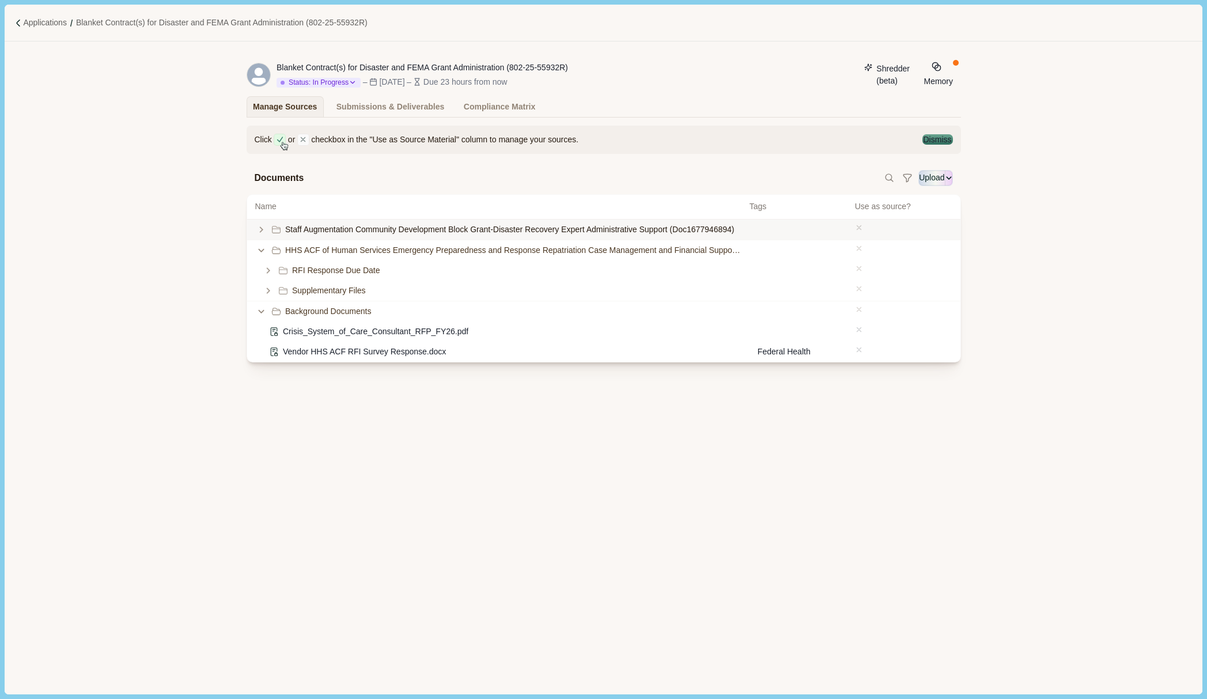
click at [338, 234] on span "Staff Augmentation Community Development Block Grant-Disaster Recovery Expert A…" at bounding box center [509, 230] width 449 height 12
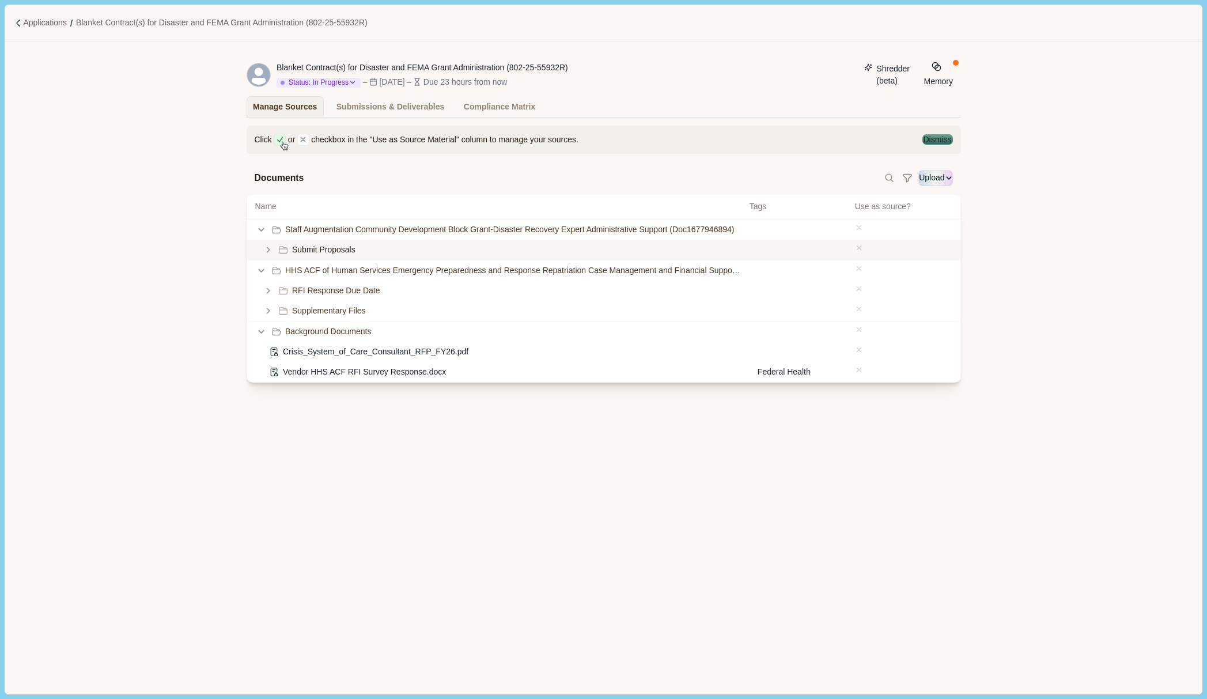
click at [305, 250] on span "Submit Proposals" at bounding box center [323, 250] width 63 height 12
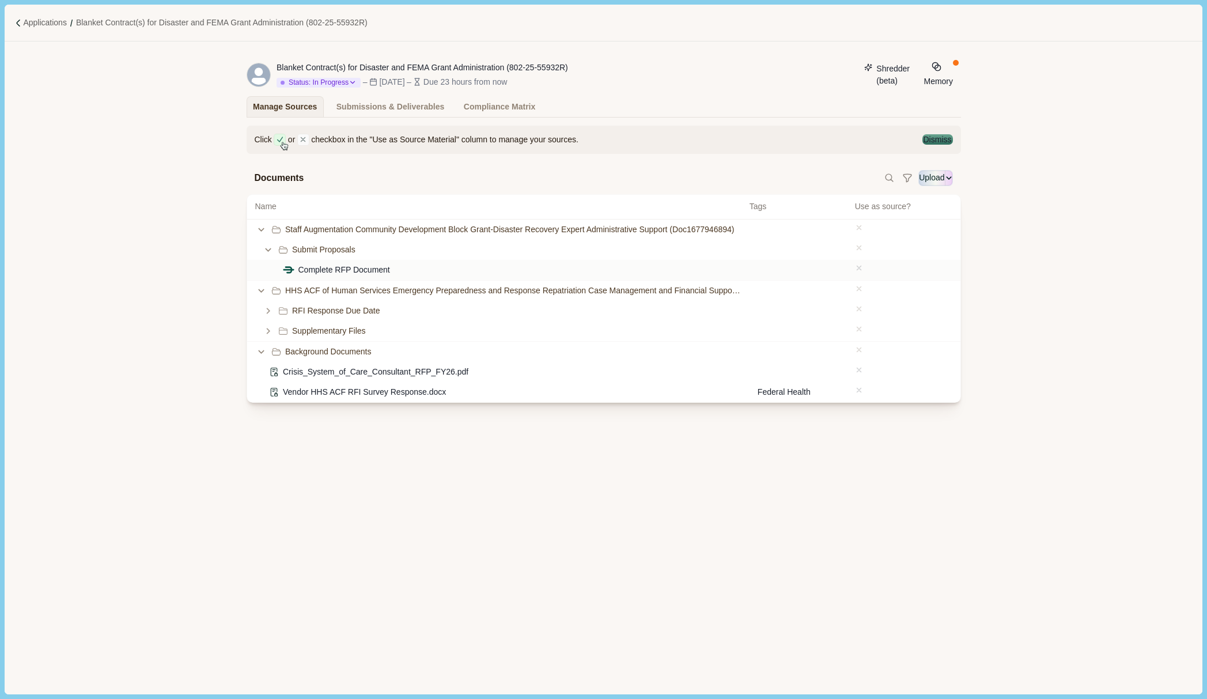
click at [353, 275] on span "Complete RFP Document" at bounding box center [345, 270] width 92 height 12
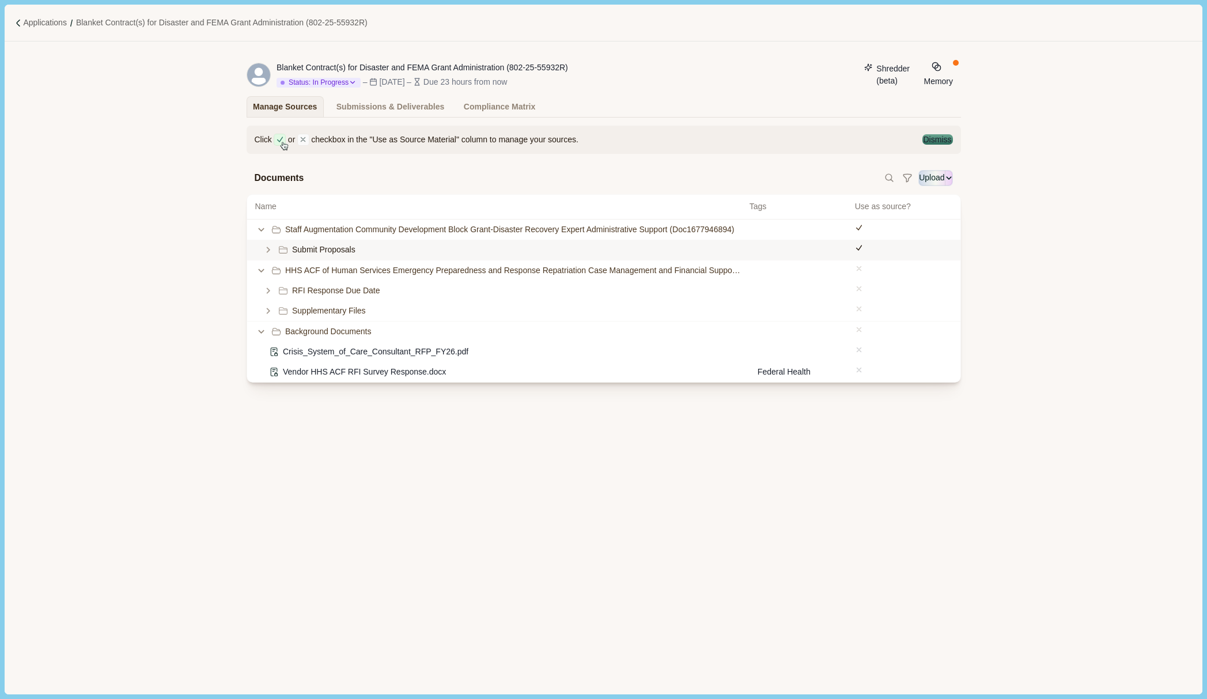
click at [859, 252] on icon at bounding box center [859, 248] width 8 height 8
click at [863, 231] on icon at bounding box center [859, 228] width 8 height 8
click at [865, 248] on div "Submit Proposals" at bounding box center [604, 250] width 714 height 20
click at [859, 270] on icon at bounding box center [859, 268] width 4 height 4
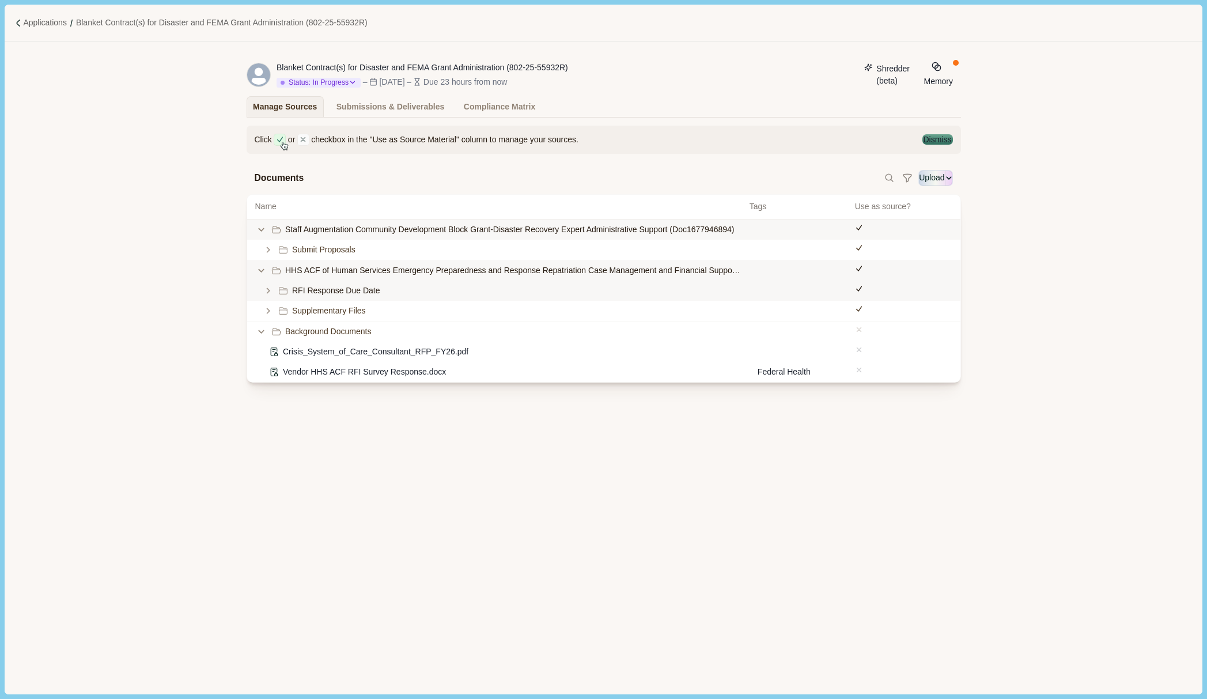
click at [859, 292] on icon at bounding box center [859, 289] width 8 height 8
click at [863, 297] on span at bounding box center [859, 291] width 8 height 12
click at [861, 331] on icon at bounding box center [859, 329] width 4 height 4
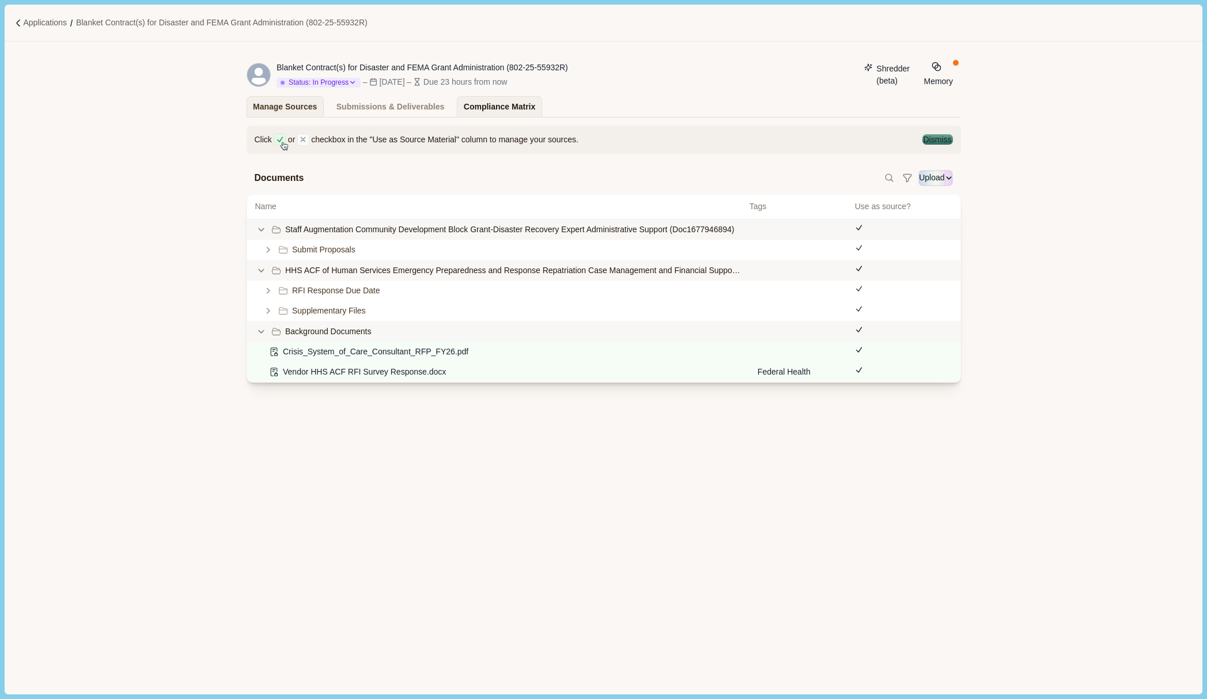
click at [496, 112] on div "Compliance Matrix" at bounding box center [499, 107] width 71 height 20
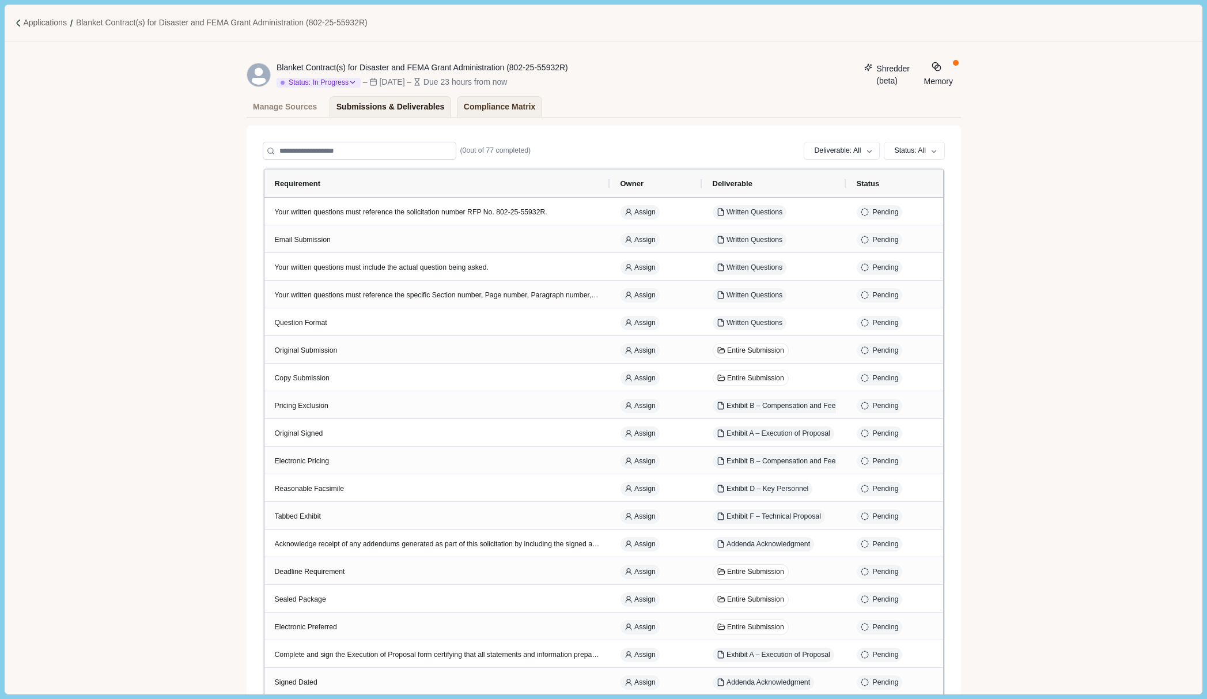
click at [395, 104] on div "Submissions & Deliverables" at bounding box center [391, 107] width 108 height 20
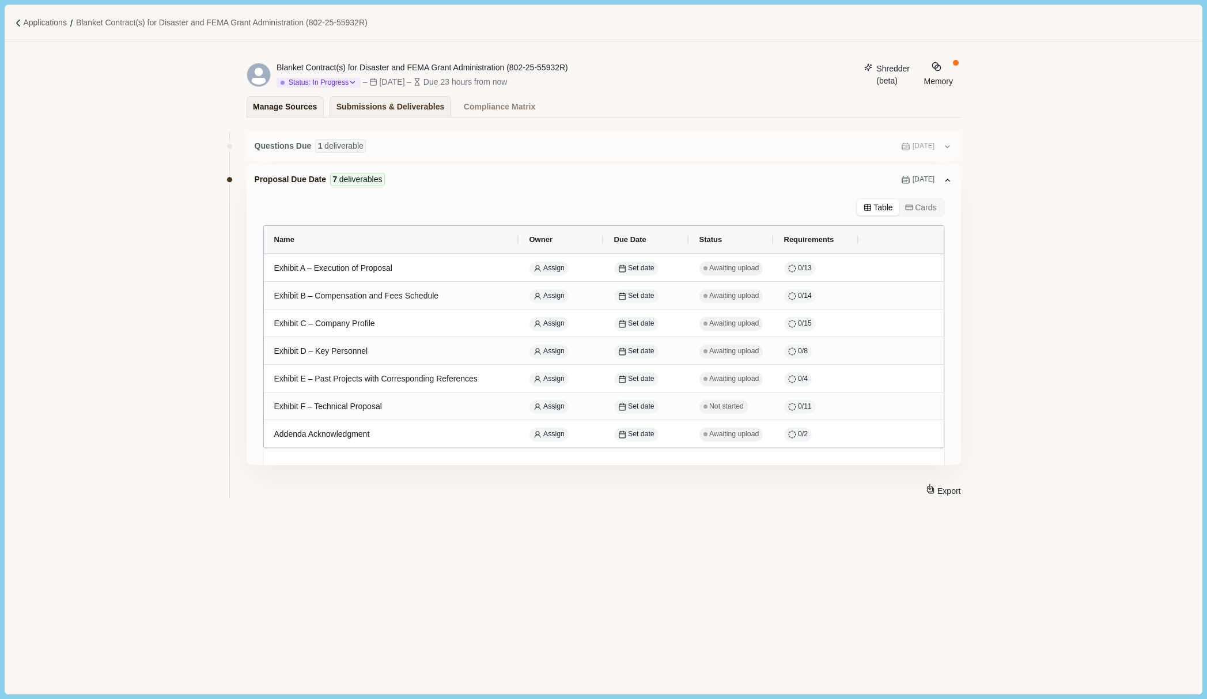
click at [281, 100] on div "Manage Sources" at bounding box center [285, 107] width 64 height 20
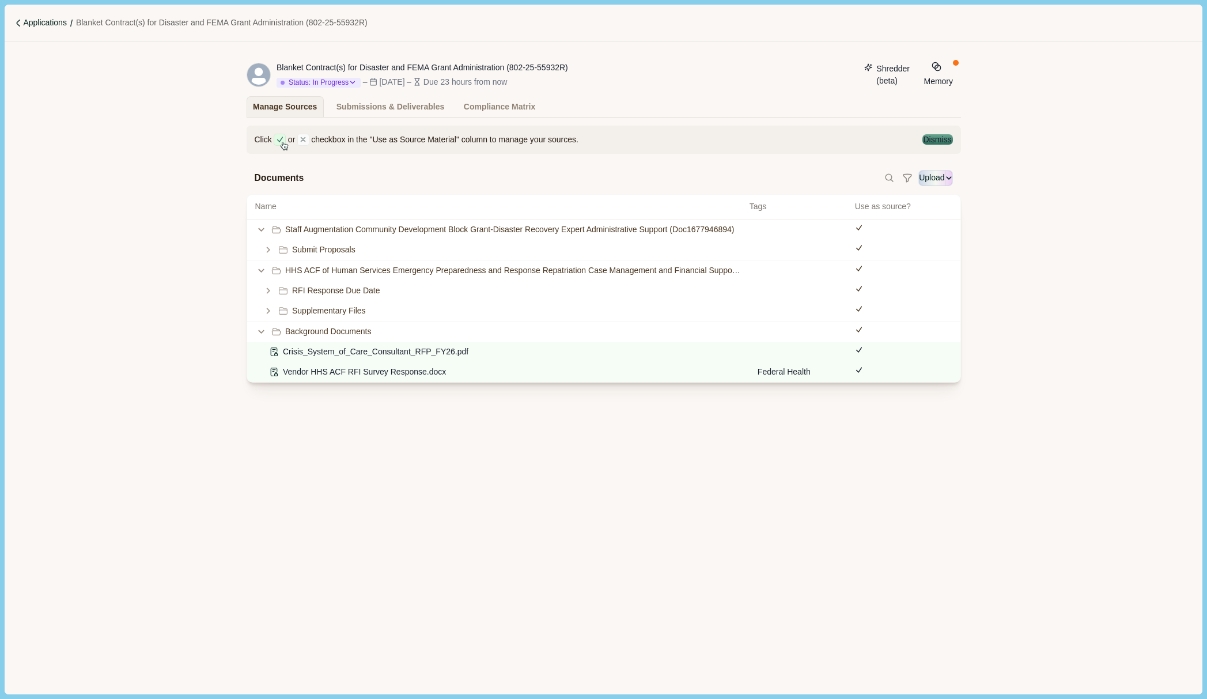
click at [52, 22] on p "Applications" at bounding box center [45, 23] width 44 height 12
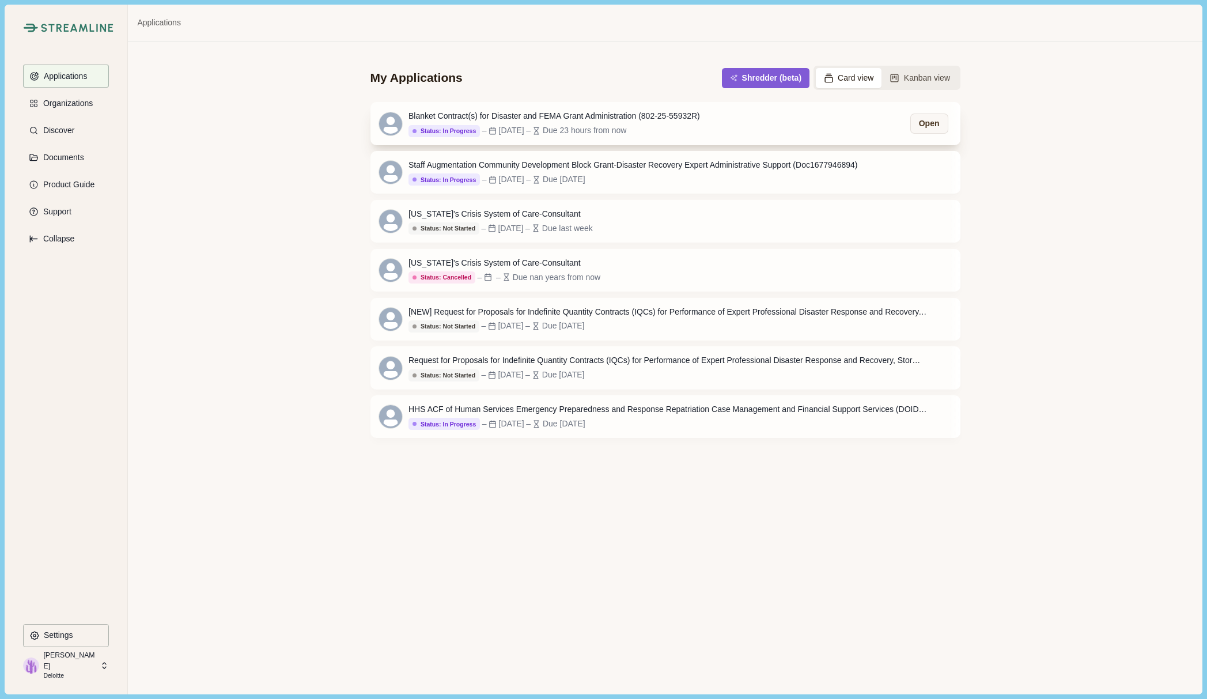
click at [644, 114] on div "Blanket Contract(s) for Disaster and FEMA Grant Administration (802-25-55932R)" at bounding box center [555, 116] width 292 height 12
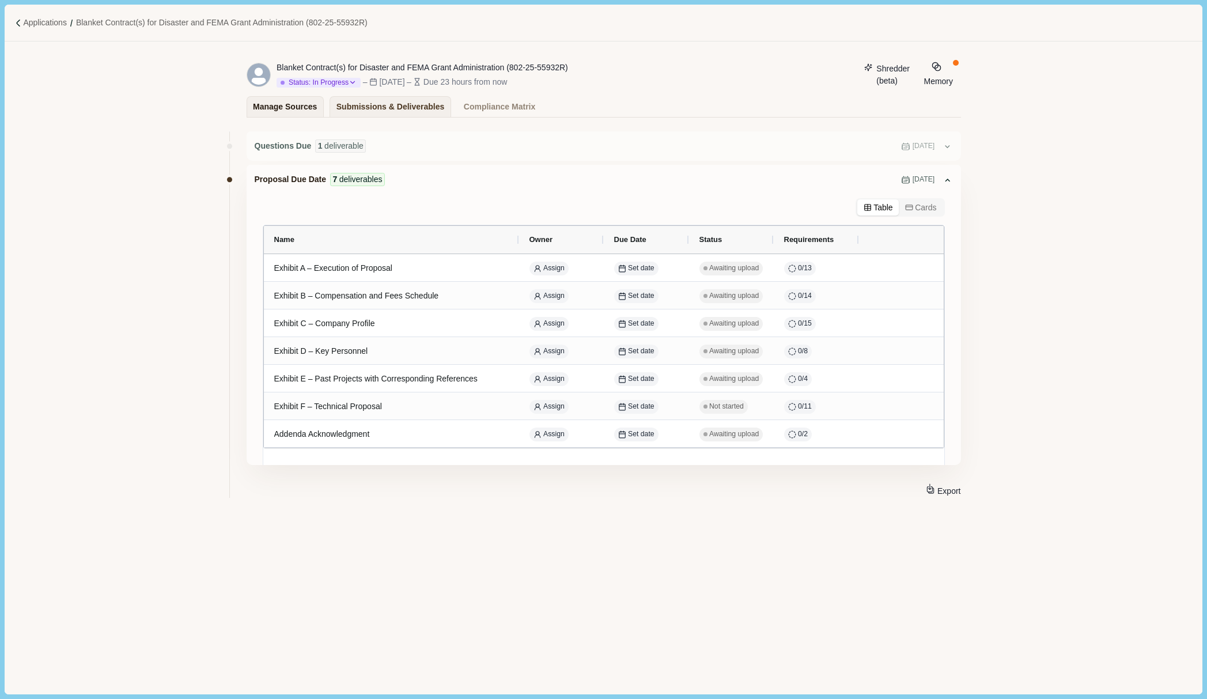
click at [300, 113] on div "Manage Sources" at bounding box center [285, 107] width 64 height 20
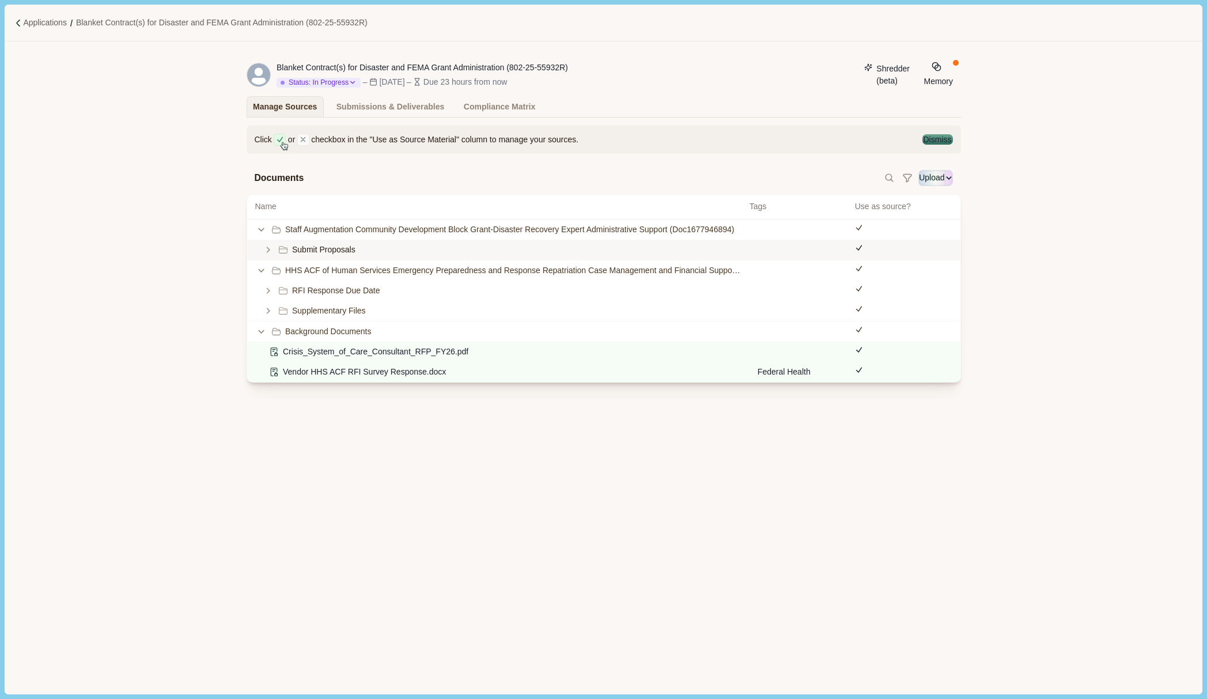
click at [303, 254] on span "Submit Proposals" at bounding box center [323, 250] width 63 height 12
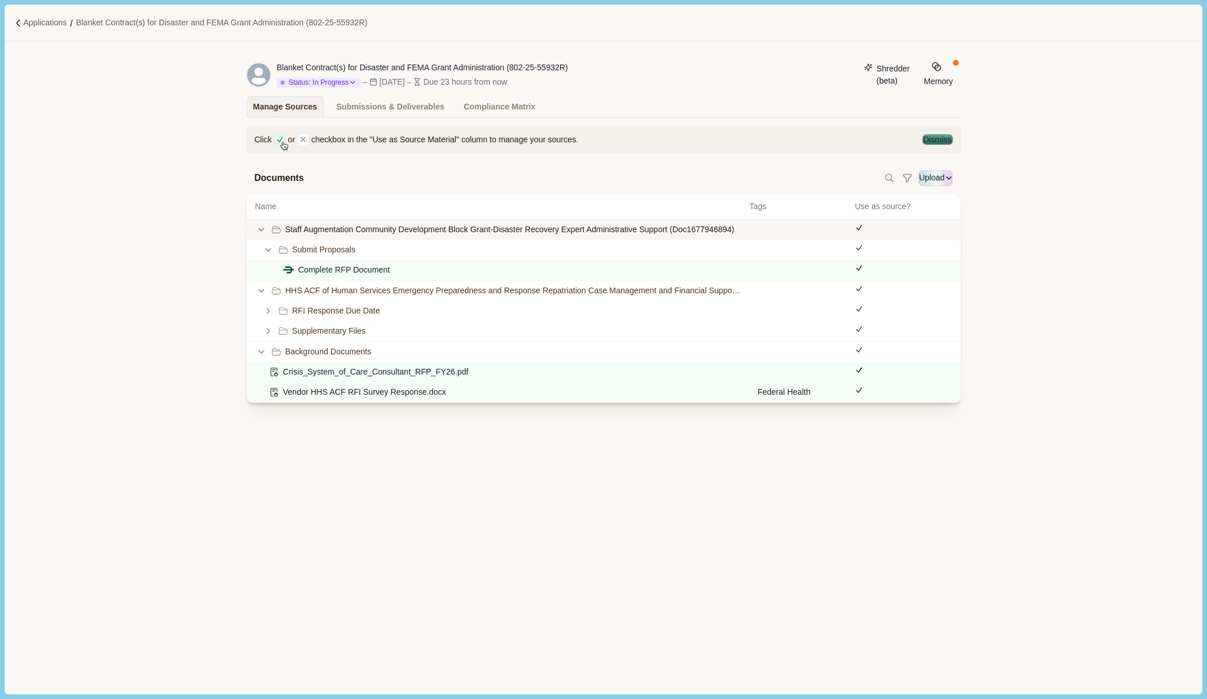
click at [364, 231] on span "Staff Augmentation Community Development Block Grant-Disaster Recovery Expert A…" at bounding box center [509, 230] width 449 height 12
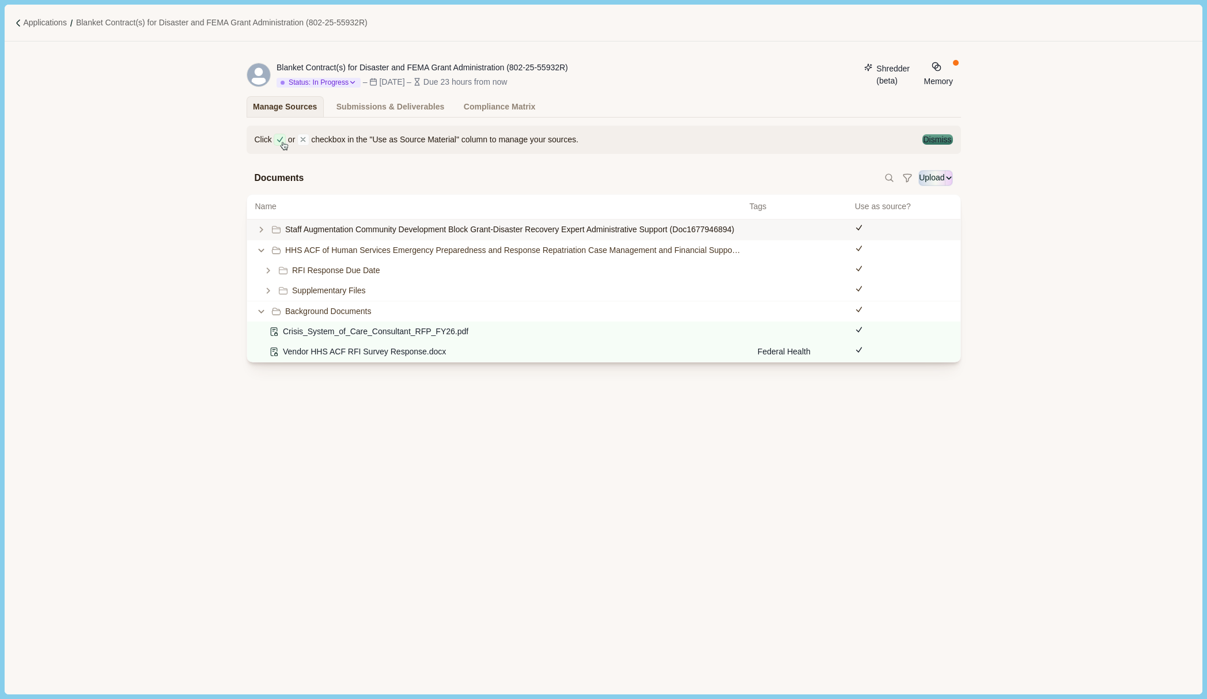
click at [364, 231] on span "Staff Augmentation Community Development Block Grant-Disaster Recovery Expert A…" at bounding box center [509, 230] width 449 height 12
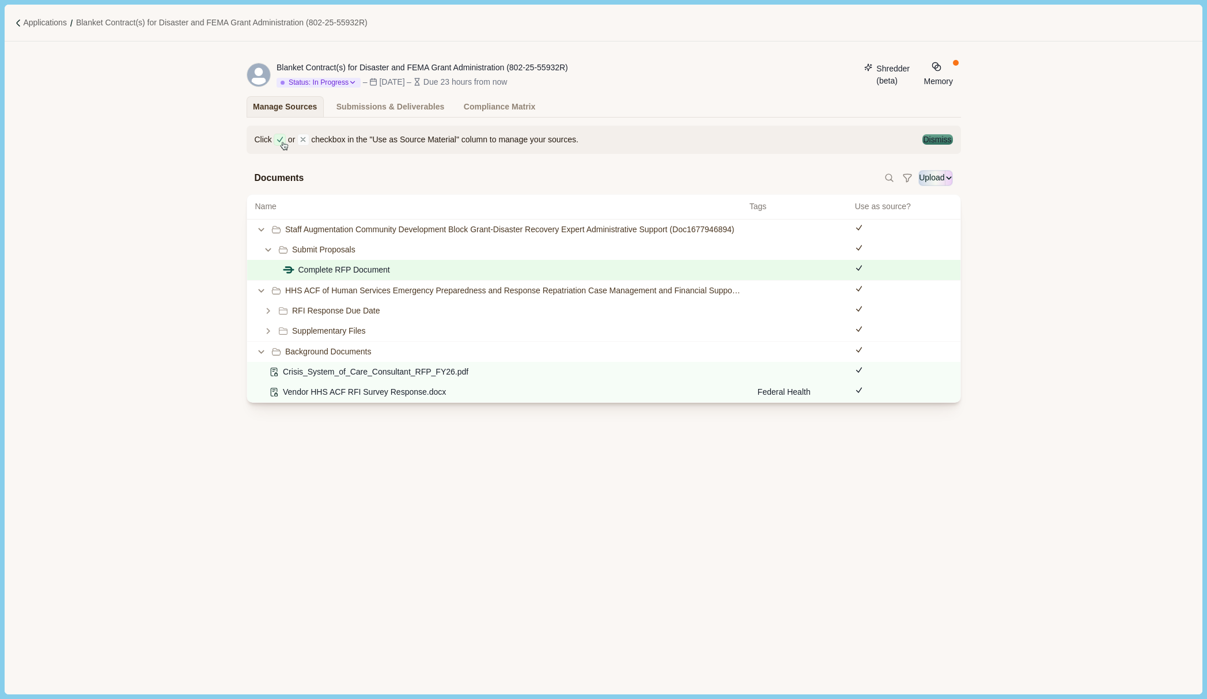
click at [350, 276] on span "Complete RFP Document" at bounding box center [345, 270] width 92 height 12
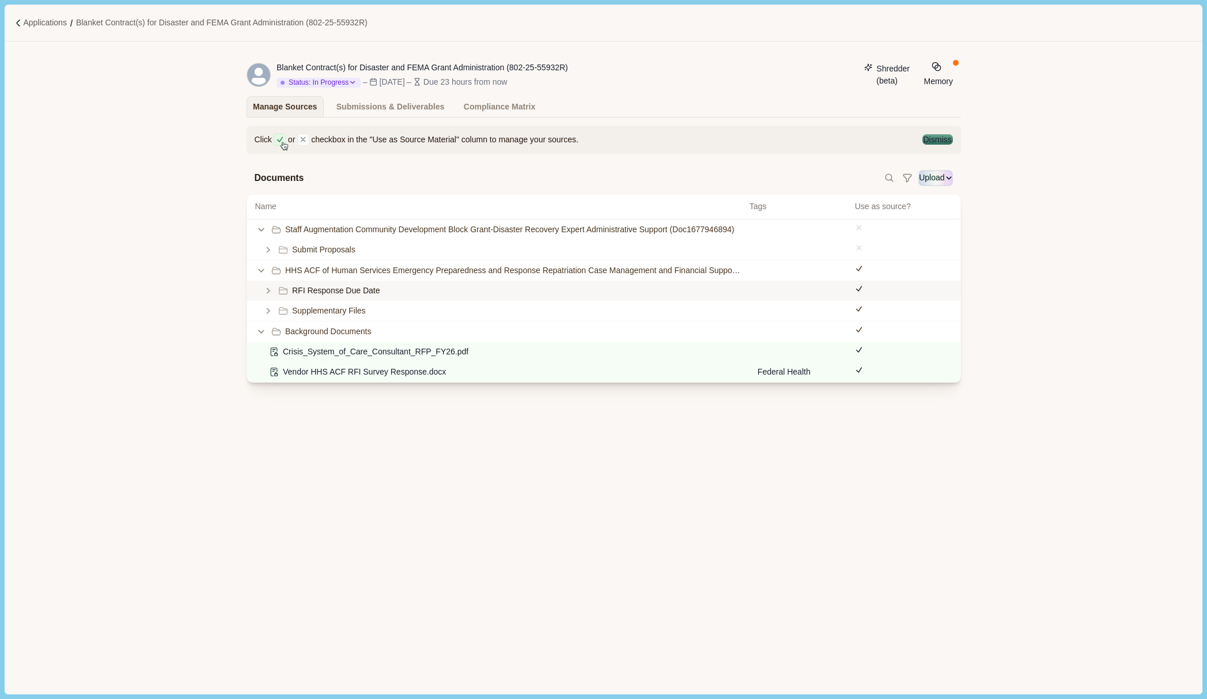
click at [861, 291] on icon at bounding box center [858, 288] width 5 height 5
click at [857, 313] on icon at bounding box center [859, 309] width 8 height 8
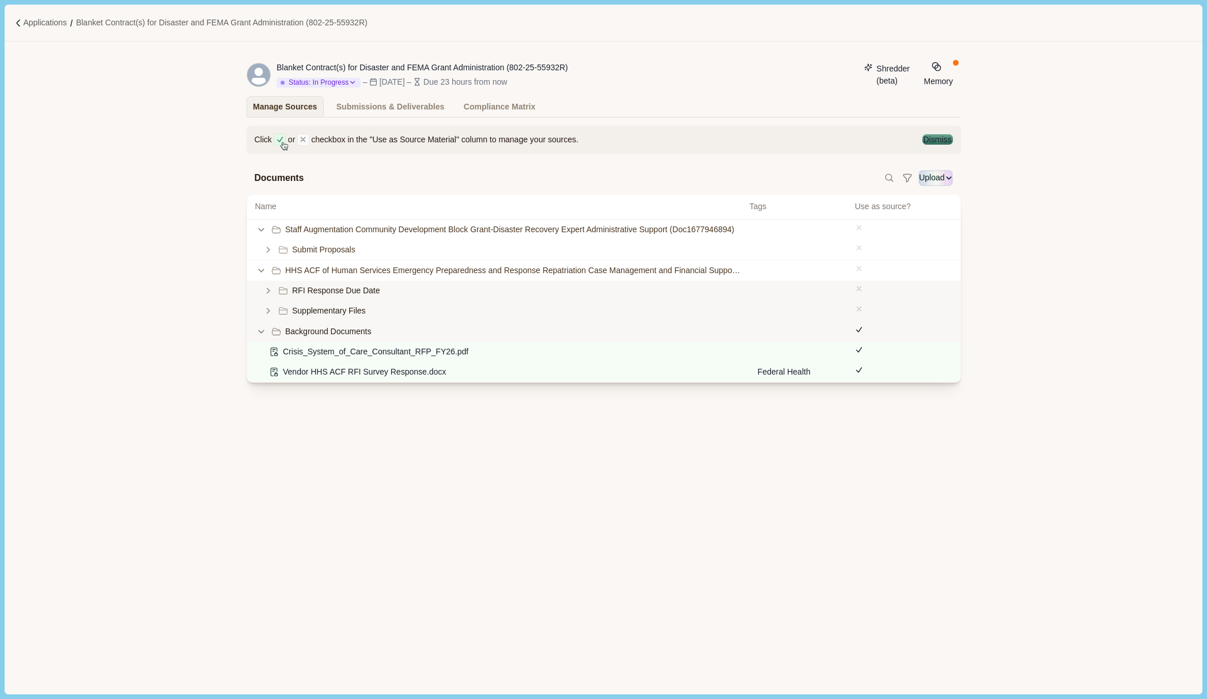
click at [862, 334] on icon at bounding box center [859, 330] width 8 height 8
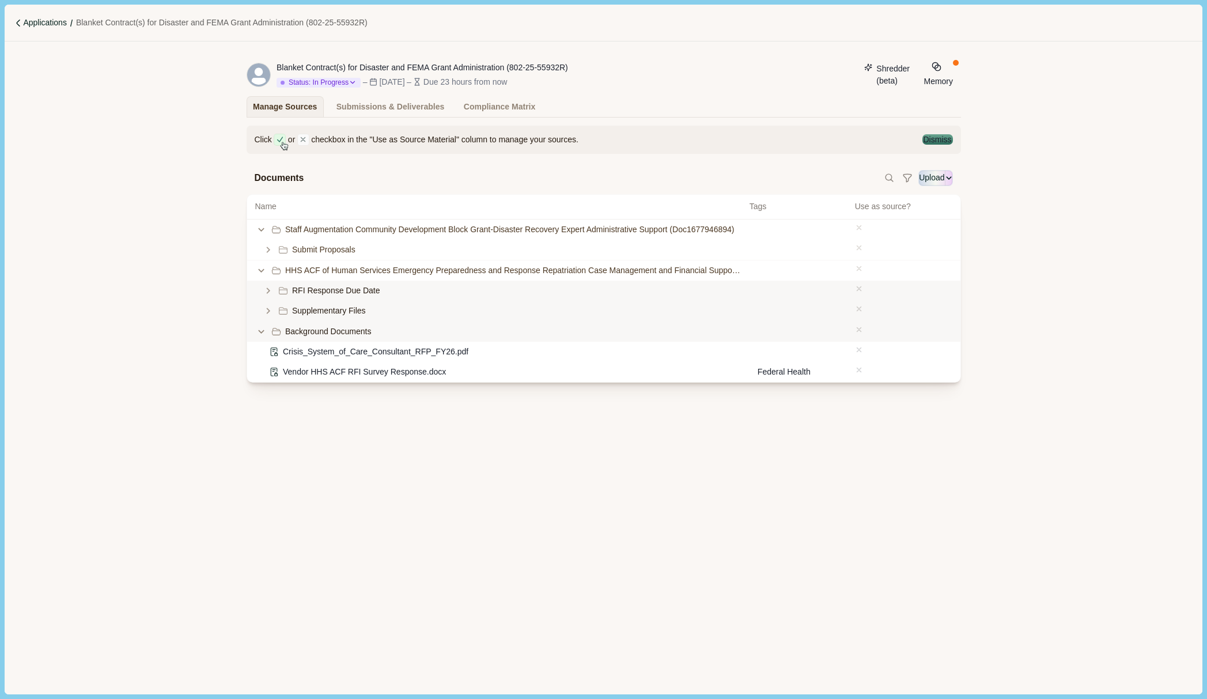
click at [55, 23] on p "Applications" at bounding box center [45, 23] width 44 height 12
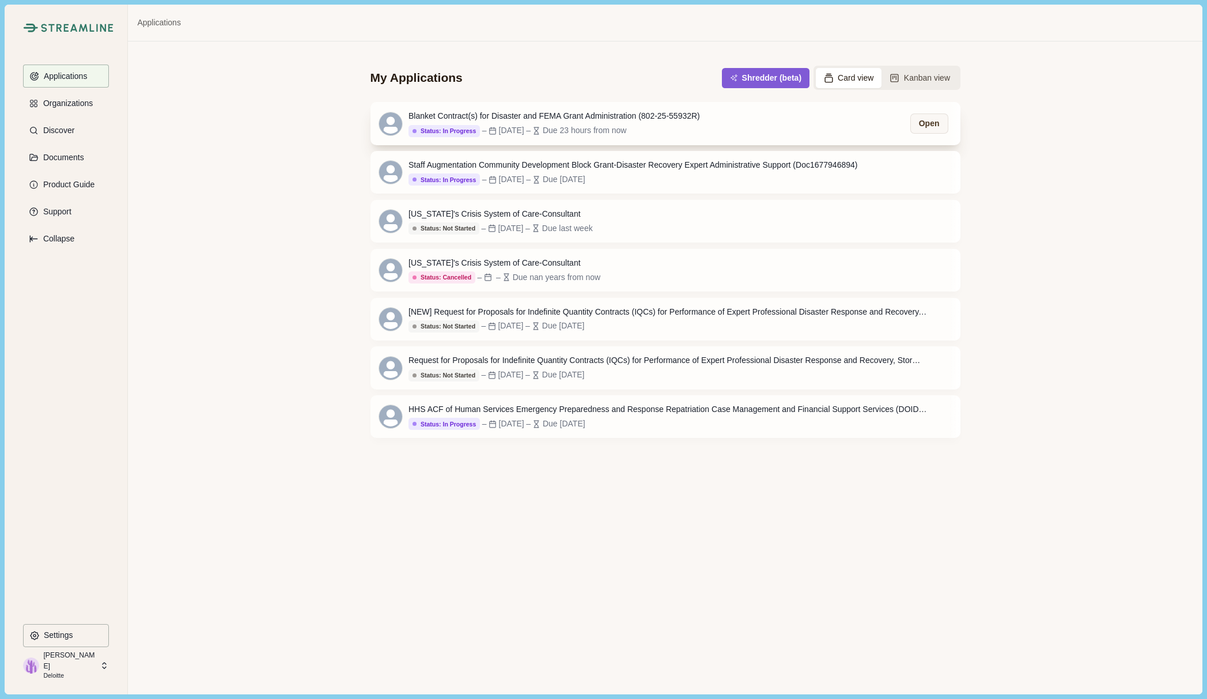
click at [533, 120] on div "Blanket Contract(s) for Disaster and FEMA Grant Administration (802-25-55932R)" at bounding box center [555, 116] width 292 height 12
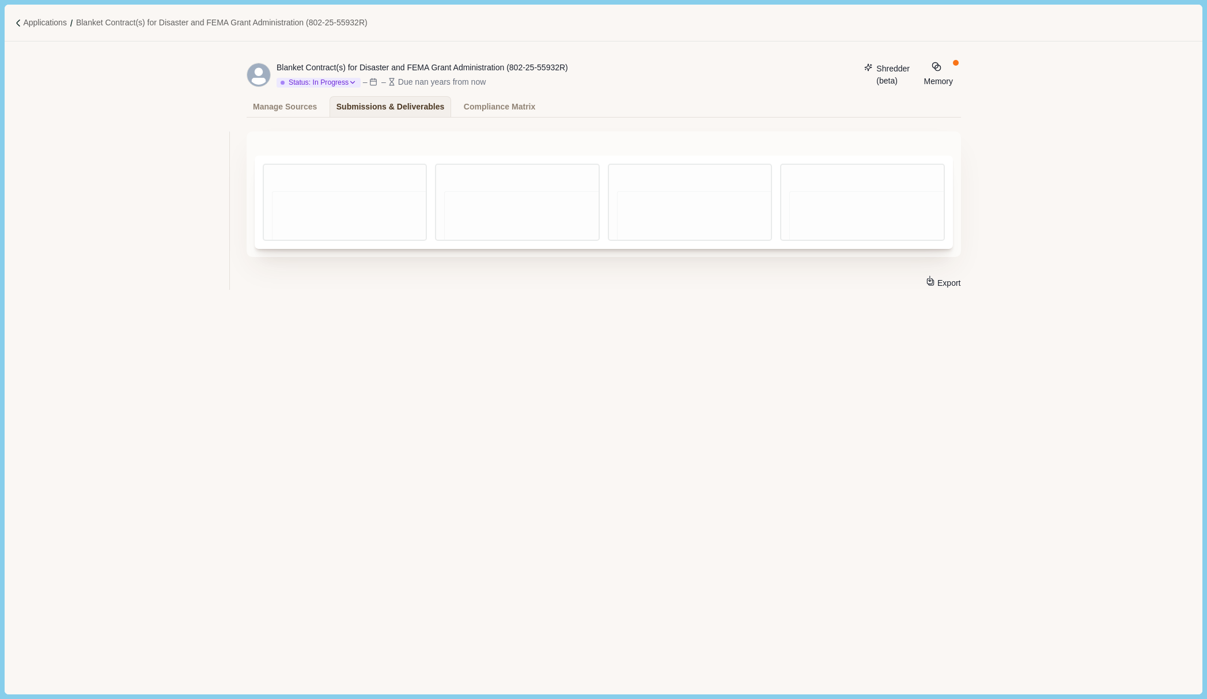
click at [961, 75] on icon "Application Actions" at bounding box center [961, 75] width 0 height 0
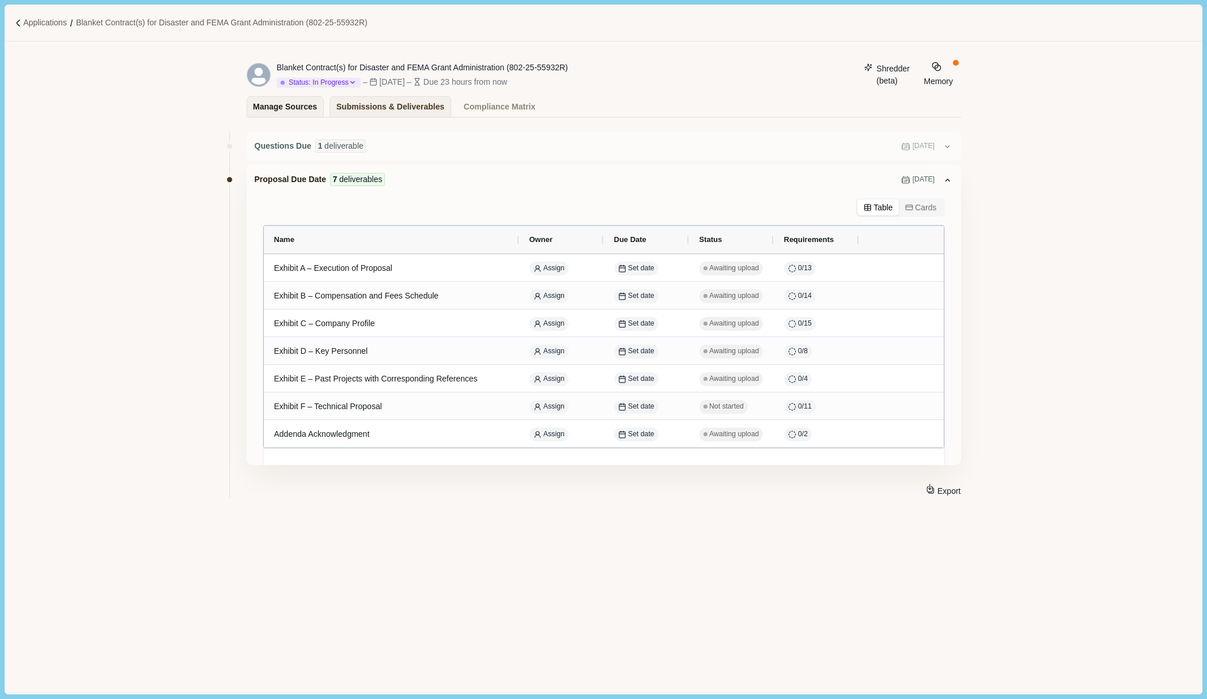
click at [273, 103] on div "Manage Sources" at bounding box center [285, 107] width 64 height 20
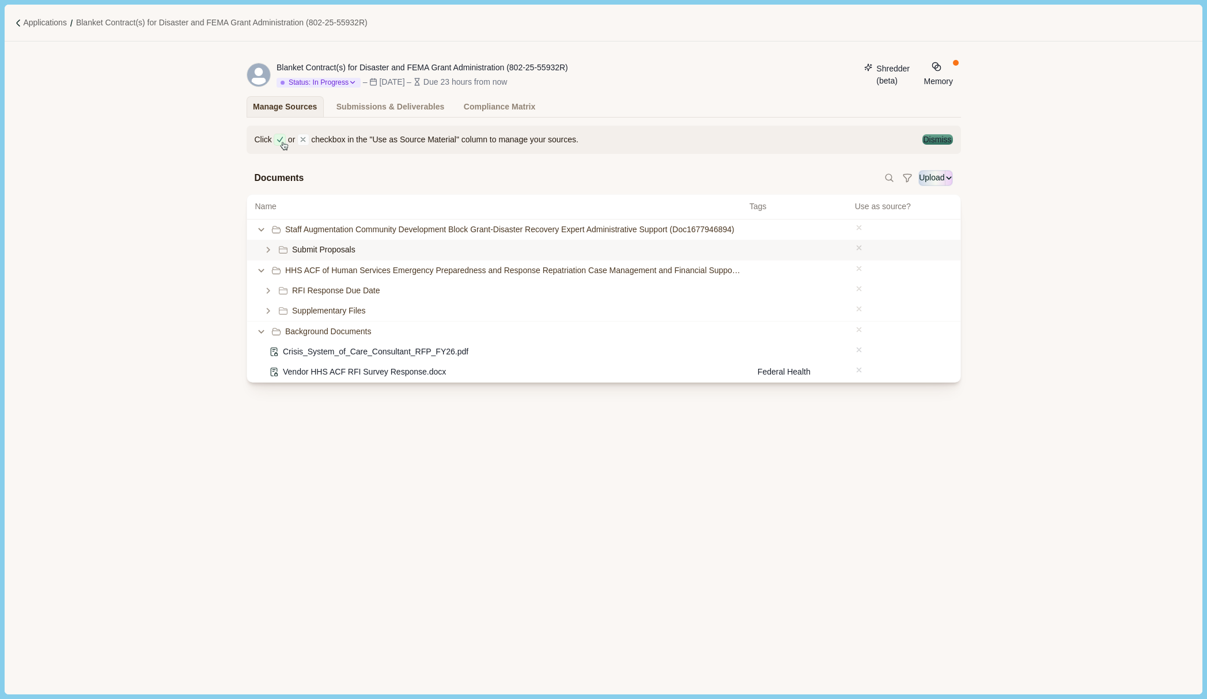
click at [326, 253] on span "Submit Proposals" at bounding box center [323, 250] width 63 height 12
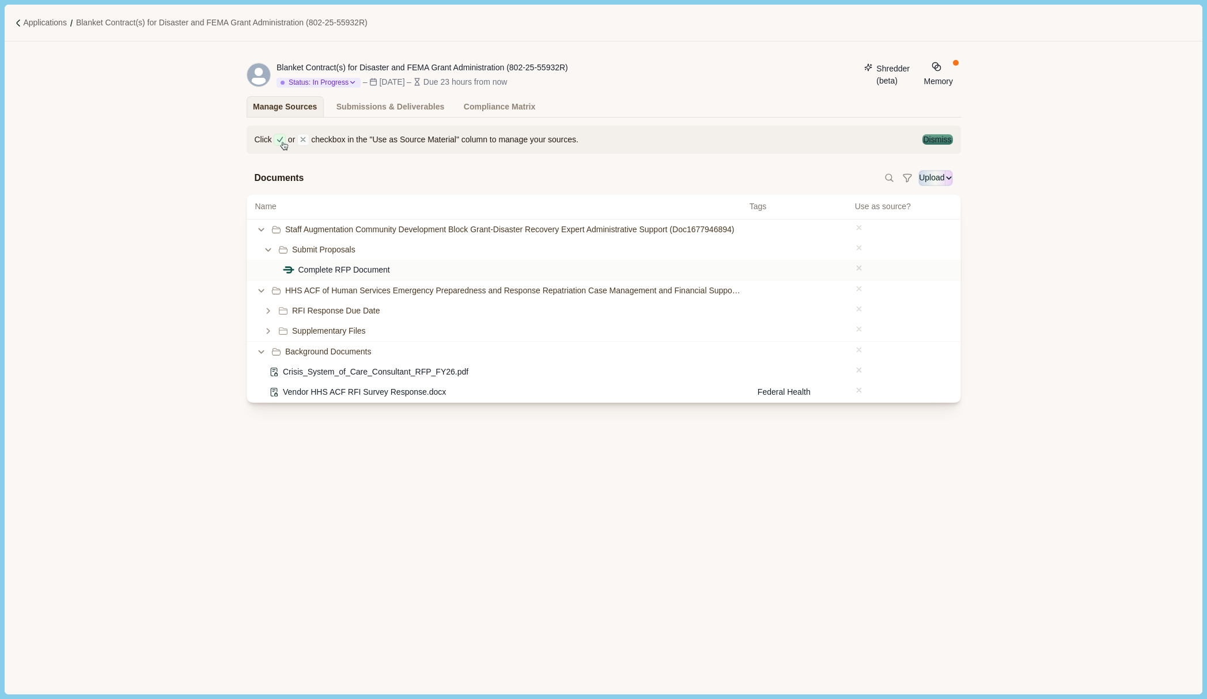
click at [342, 276] on span "Complete RFP Document" at bounding box center [345, 270] width 92 height 12
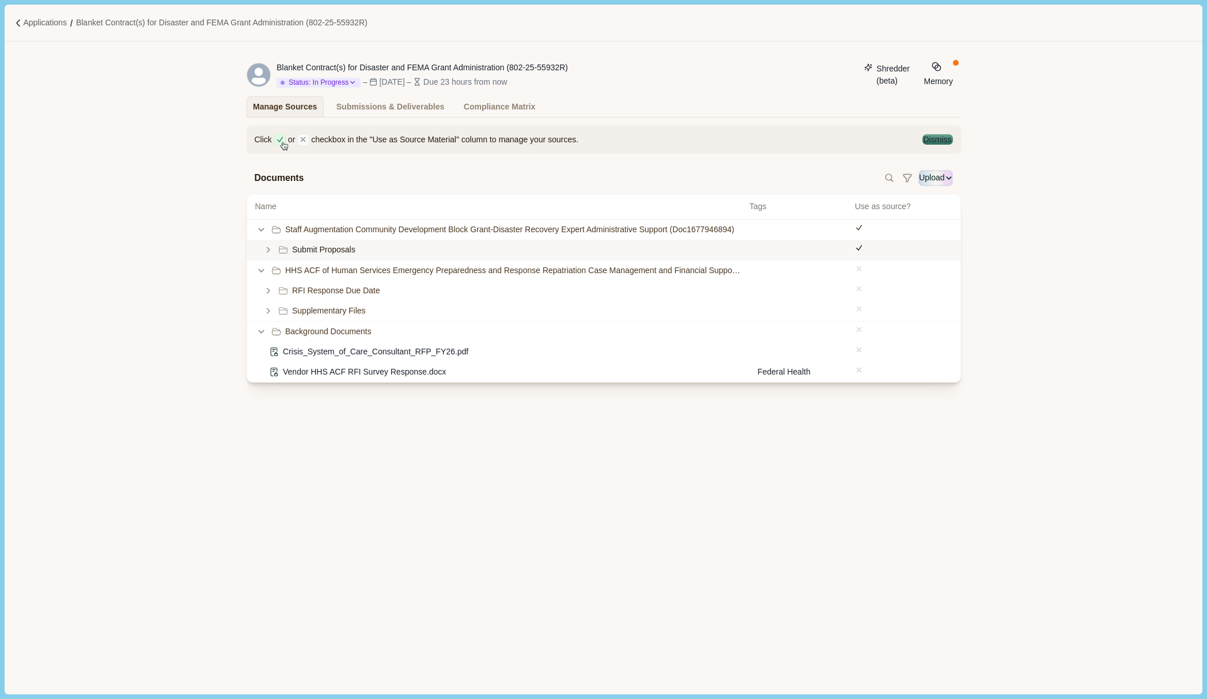
click at [378, 256] on div "Submit Proposals" at bounding box center [498, 250] width 486 height 12
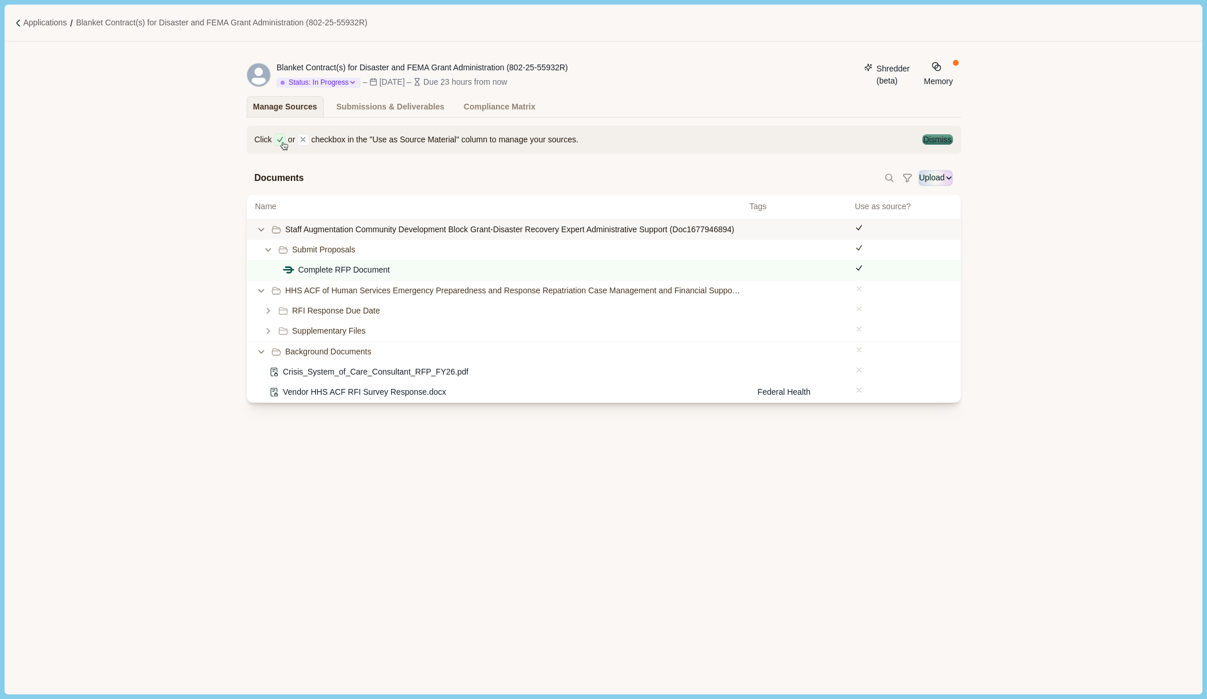
click at [863, 232] on icon at bounding box center [859, 228] width 8 height 8
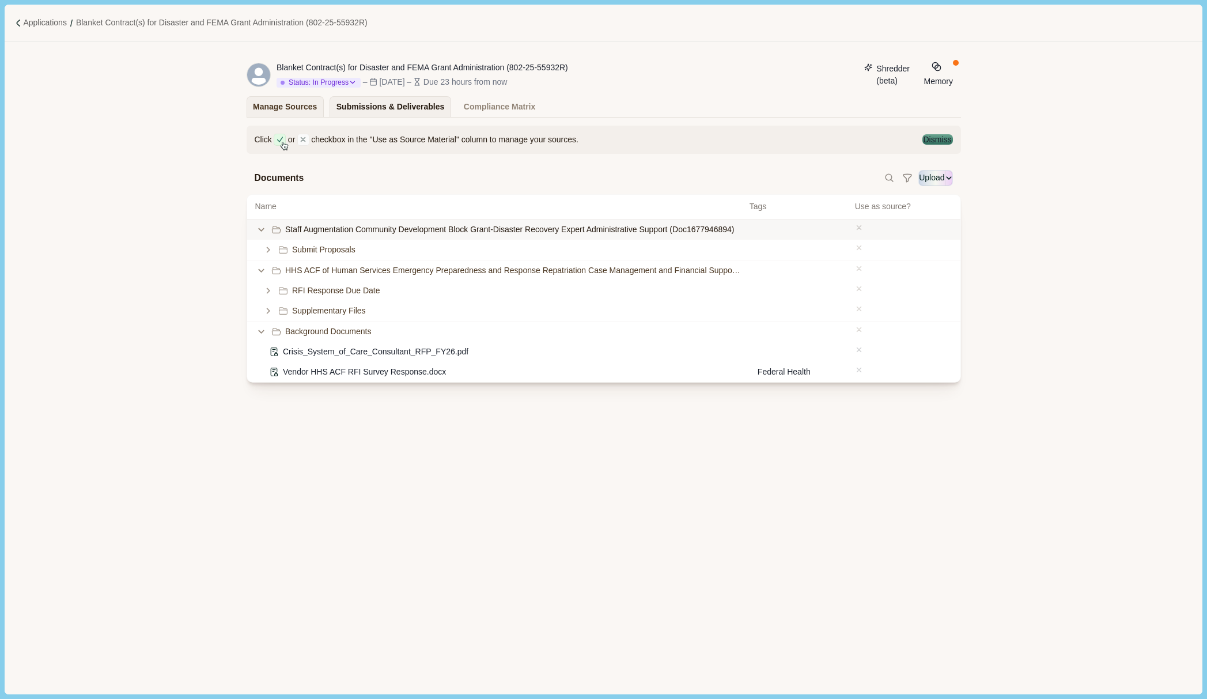
click at [407, 110] on div "Submissions & Deliverables" at bounding box center [391, 107] width 108 height 20
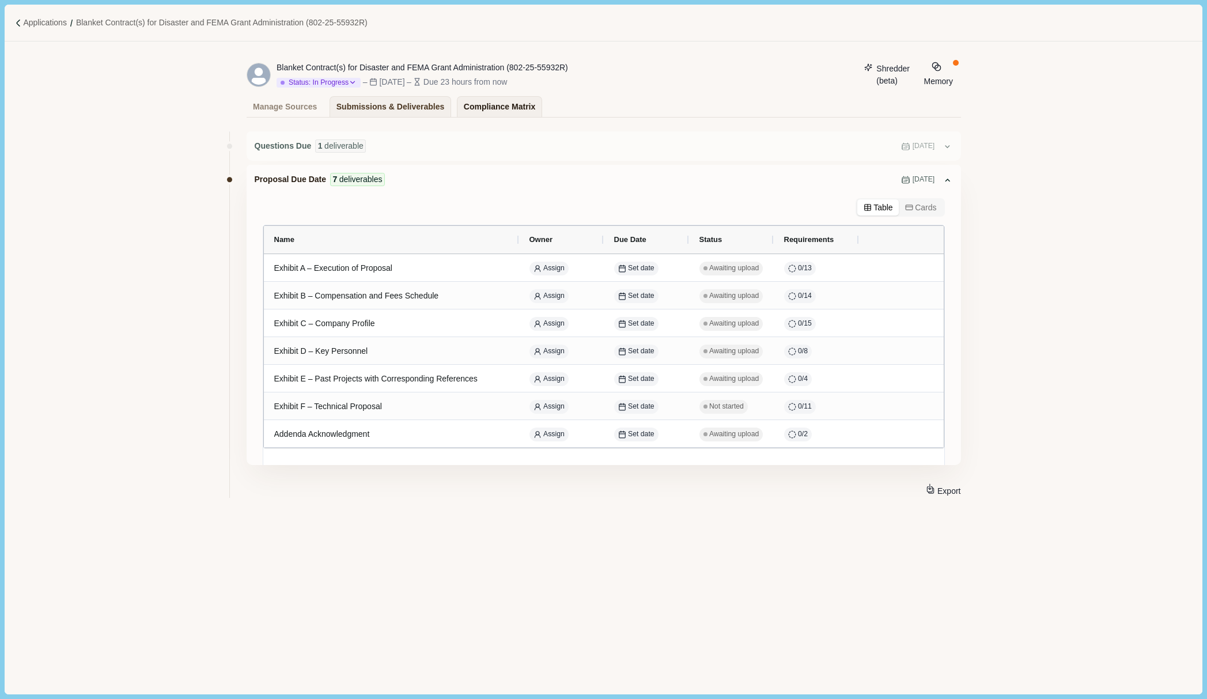
click at [467, 107] on div "Compliance Matrix" at bounding box center [499, 107] width 71 height 20
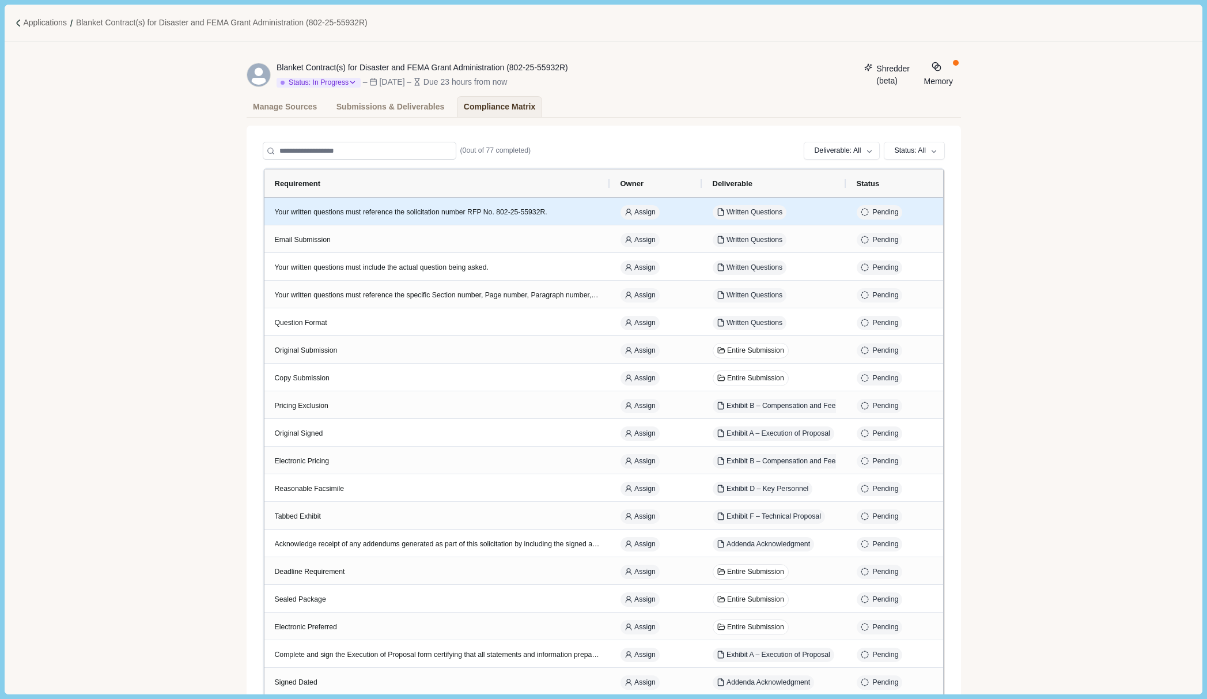
click at [421, 214] on div "Your written questions must reference the solicitation number RFP No. 802-25-55…" at bounding box center [437, 212] width 325 height 10
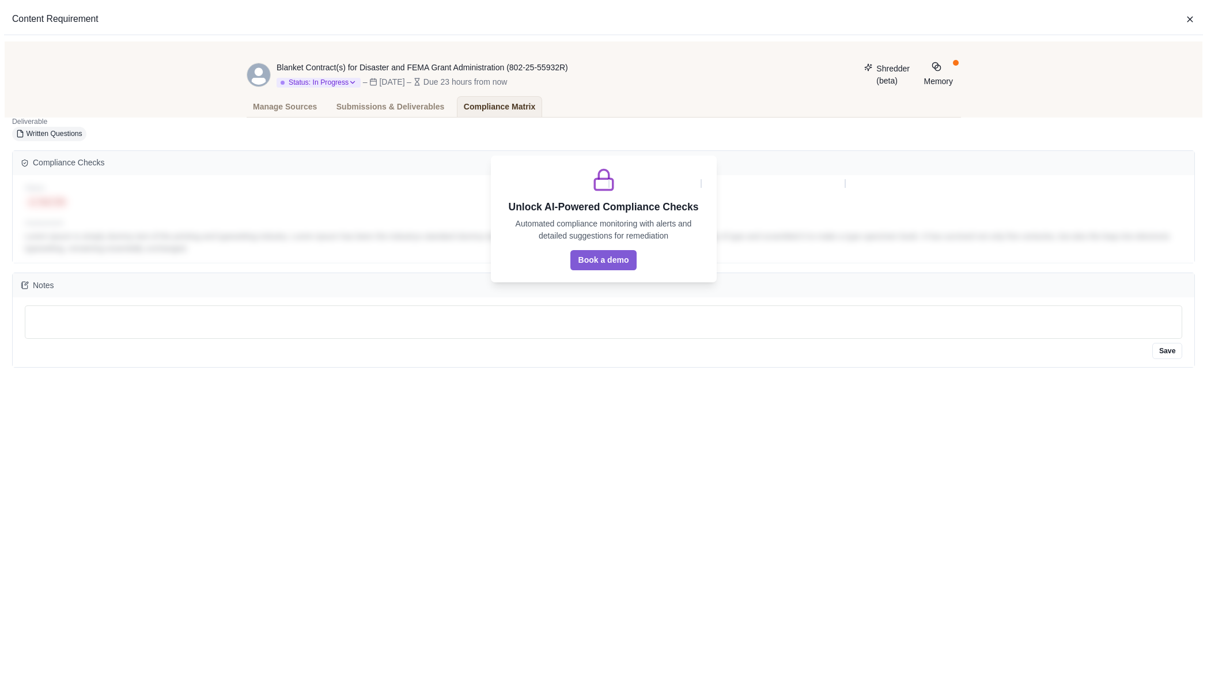
click at [421, 635] on div "Content Requirement Description Your written questions must reference the solic…" at bounding box center [603, 699] width 1207 height 0
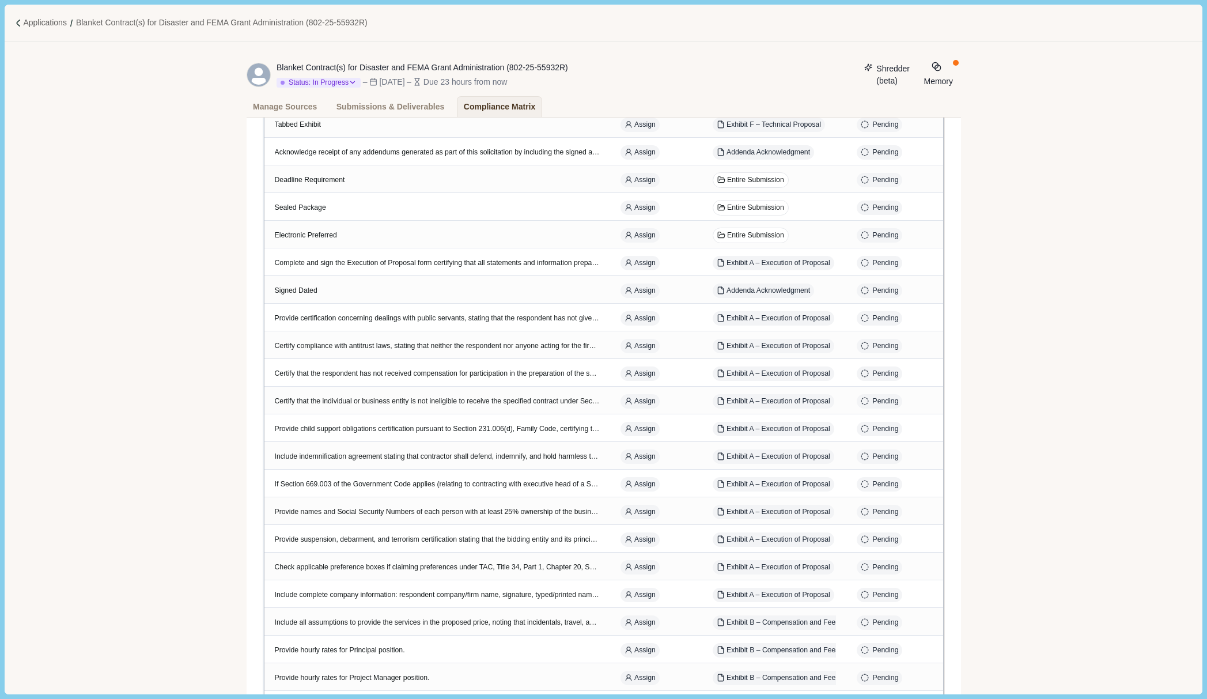
scroll to position [46, 0]
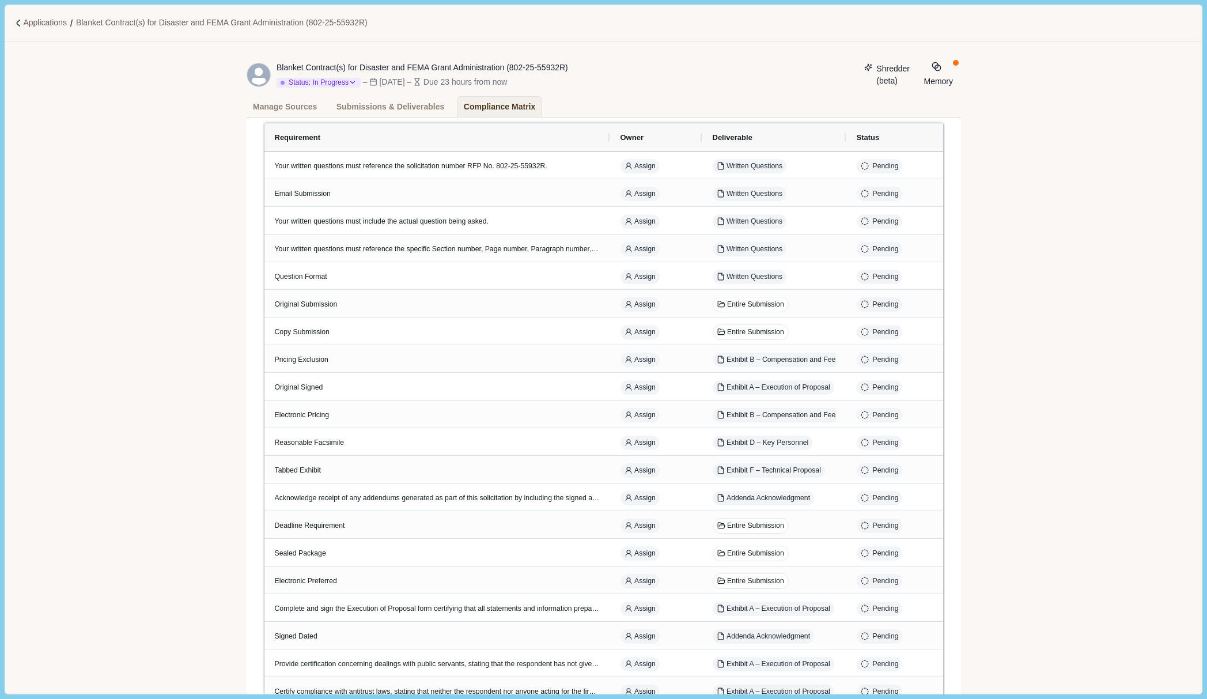
drag, startPoint x: 402, startPoint y: 107, endPoint x: 276, endPoint y: 90, distance: 127.2
click at [402, 107] on div "Submissions & Deliverables" at bounding box center [391, 107] width 108 height 20
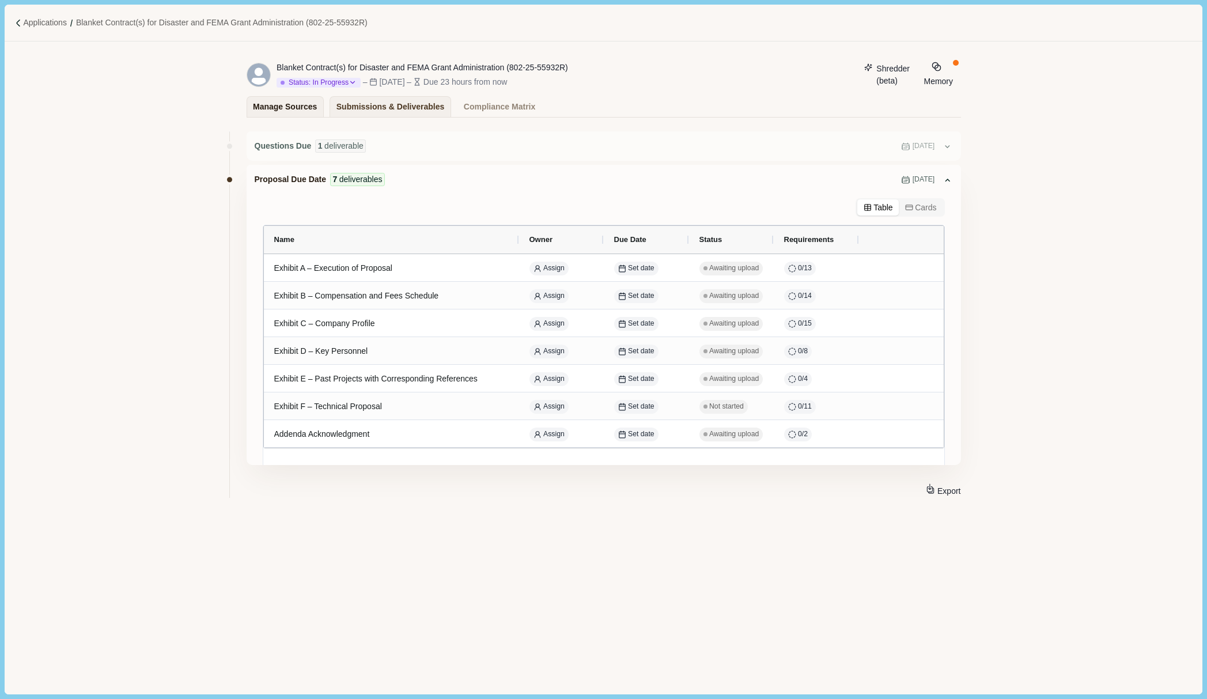
click at [277, 108] on div "Manage Sources" at bounding box center [285, 107] width 64 height 20
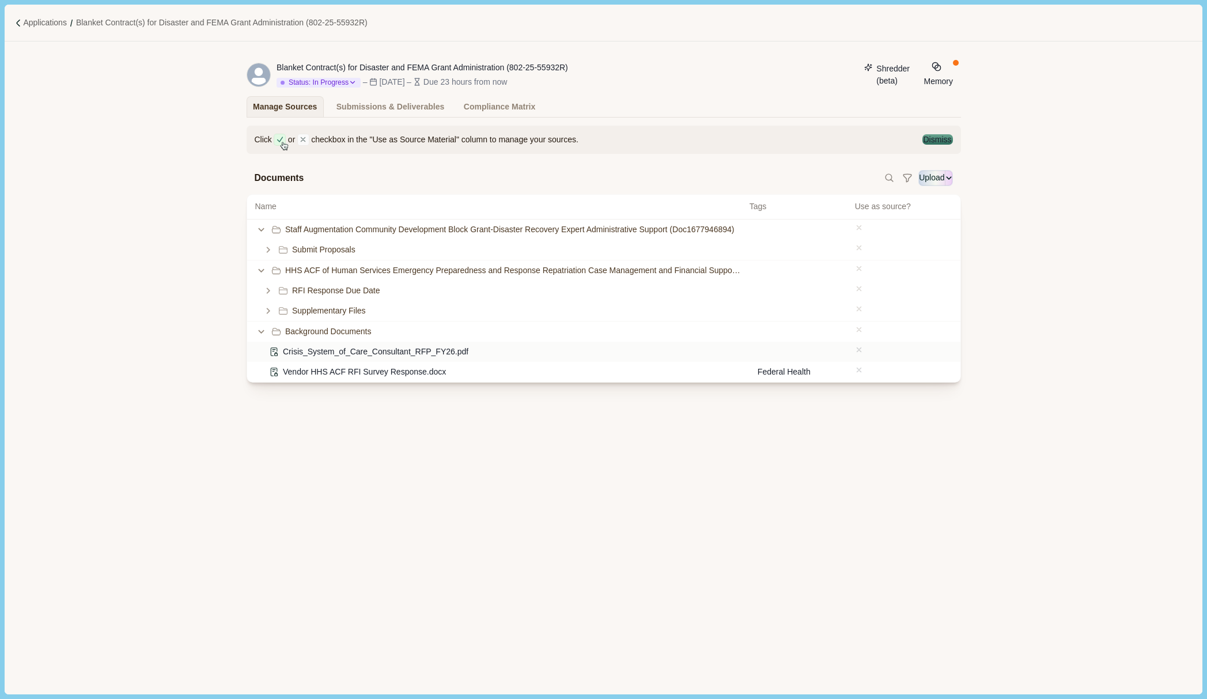
click at [342, 358] on span "Crisis_System_of_Care_Consultant_RFP_FY26.pdf" at bounding box center [376, 352] width 186 height 12
click at [859, 229] on icon at bounding box center [859, 227] width 4 height 4
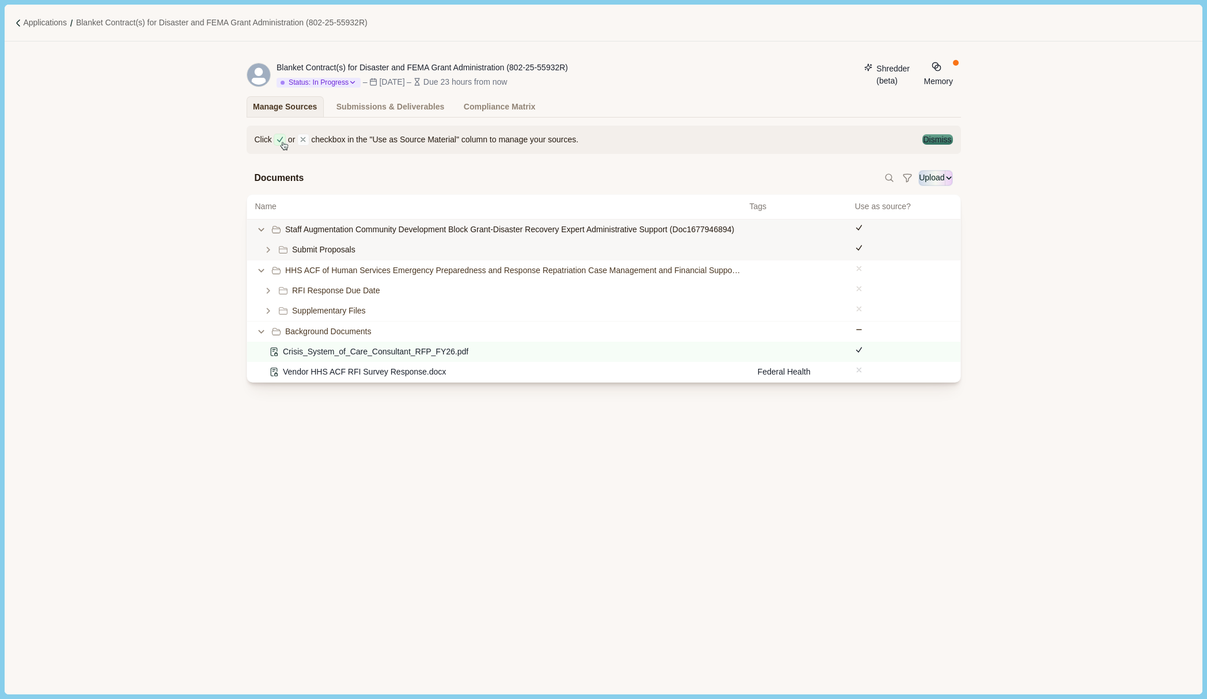
click at [861, 249] on span at bounding box center [859, 250] width 8 height 12
click at [863, 232] on icon at bounding box center [859, 228] width 8 height 8
click at [856, 274] on span at bounding box center [859, 271] width 8 height 12
click at [866, 342] on div "Background Documents" at bounding box center [604, 332] width 714 height 20
click at [854, 334] on div "Background Documents" at bounding box center [604, 332] width 714 height 20
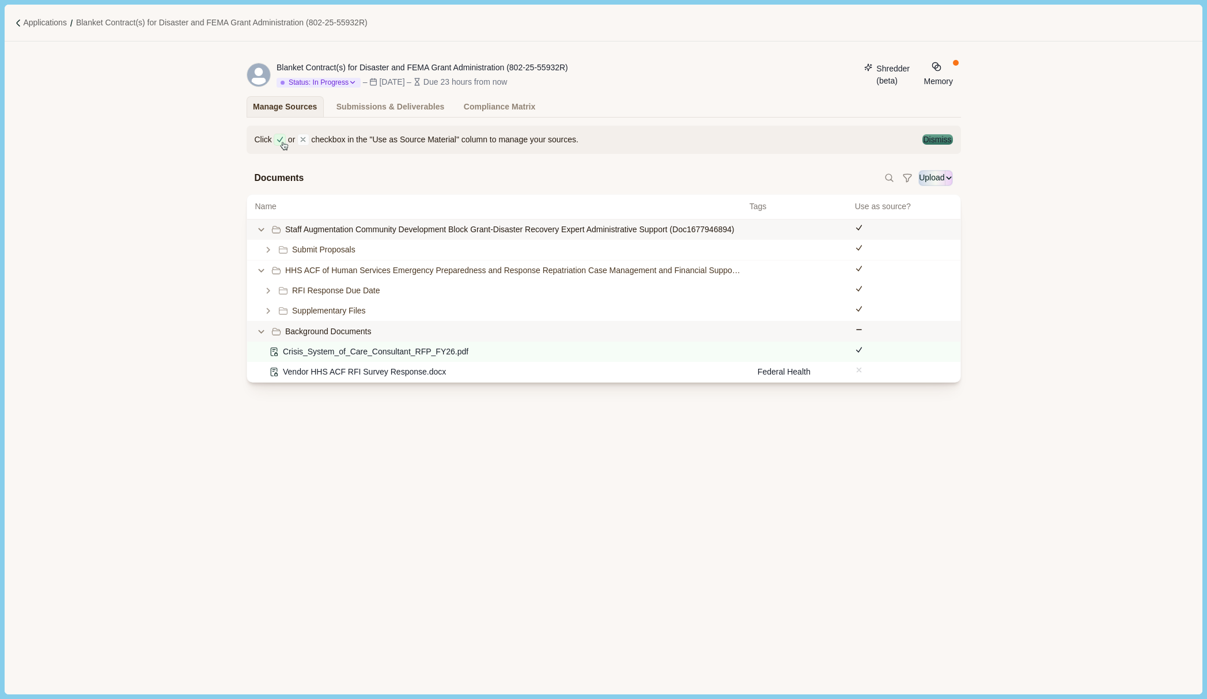
click at [863, 334] on icon at bounding box center [859, 330] width 8 height 8
click at [867, 235] on div at bounding box center [903, 230] width 97 height 12
click at [863, 273] on icon at bounding box center [859, 269] width 8 height 8
click at [858, 334] on icon at bounding box center [859, 330] width 8 height 8
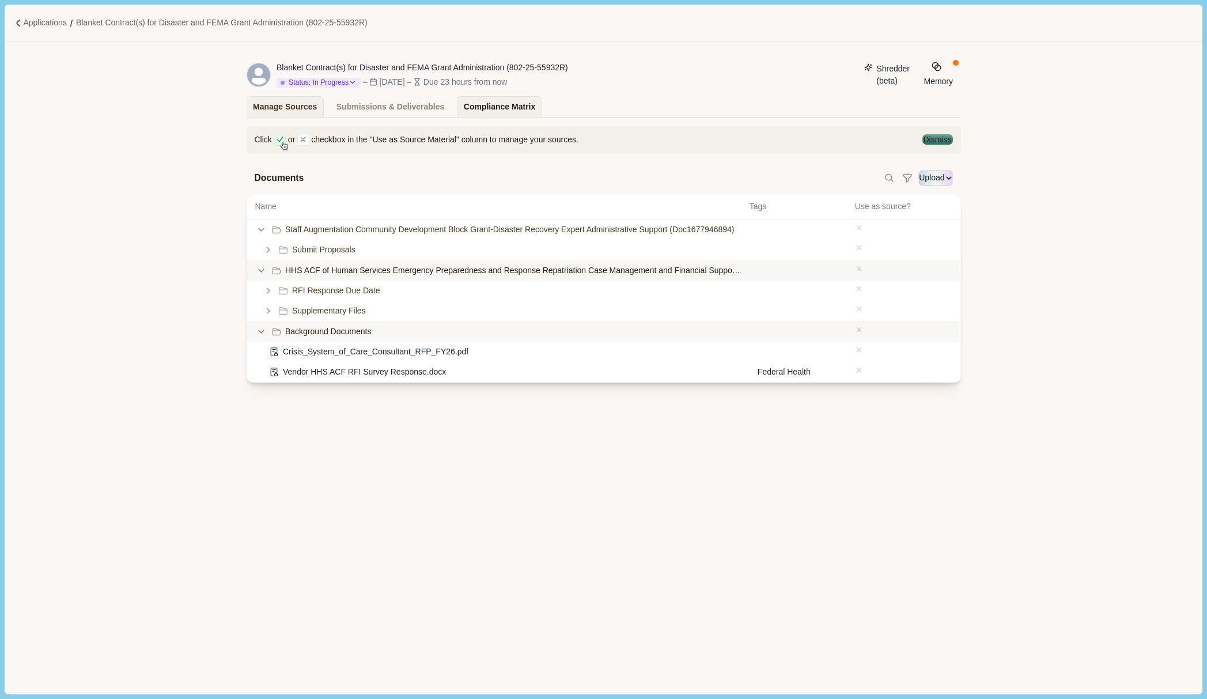
click at [501, 110] on div "Compliance Matrix" at bounding box center [499, 107] width 71 height 20
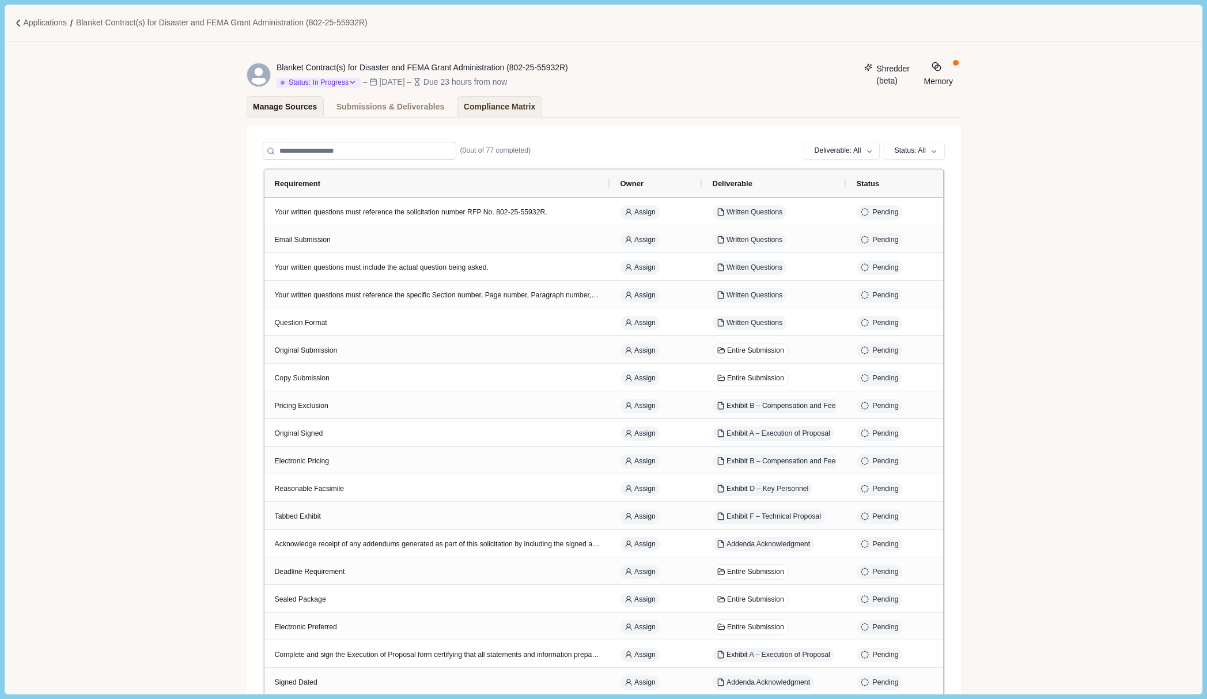
click at [283, 110] on div "Manage Sources" at bounding box center [285, 107] width 64 height 20
